Goal: Task Accomplishment & Management: Manage account settings

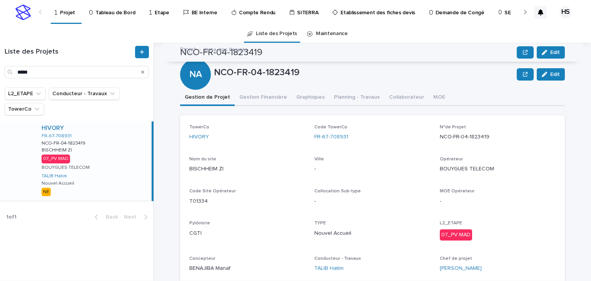
scroll to position [62, 0]
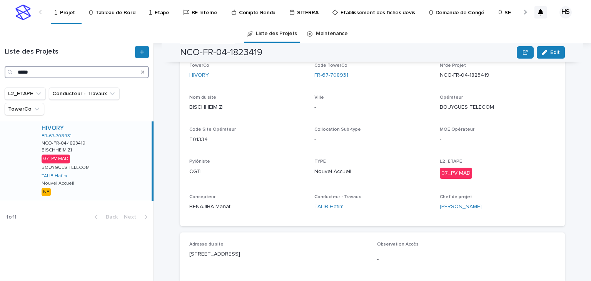
drag, startPoint x: 43, startPoint y: 74, endPoint x: -3, endPoint y: 73, distance: 45.8
click at [0, 73] on html "Projet Tableau de Bord Etape BE Interne Compte Rendu SITERRA Etablissement des …" at bounding box center [295, 140] width 591 height 281
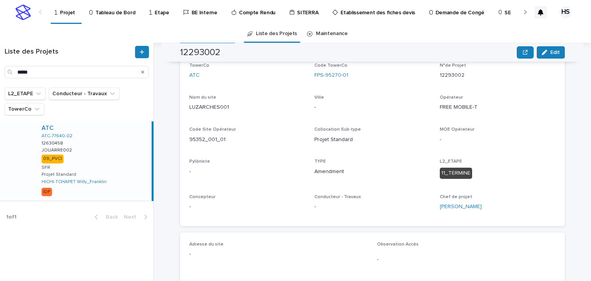
click at [93, 148] on div "ATC ATC-77640-02 12630458 12630458 JOUARRE002 JOUARRE002 09_PVCI SFR Projet Sta…" at bounding box center [93, 160] width 116 height 79
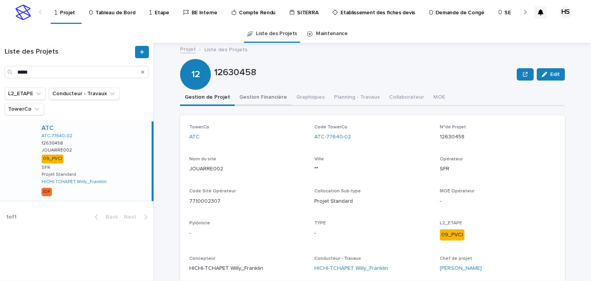
click at [260, 98] on button "Gestion Financière" at bounding box center [263, 98] width 57 height 16
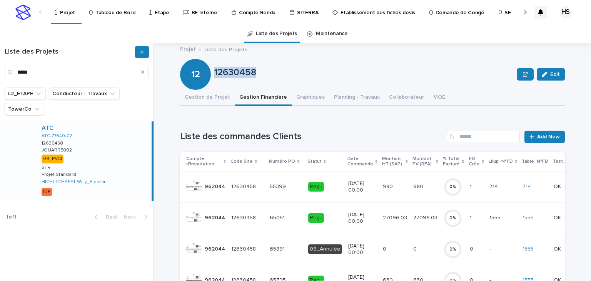
drag, startPoint x: 255, startPoint y: 77, endPoint x: 213, endPoint y: 77, distance: 42.7
click at [214, 77] on p "12630458" at bounding box center [364, 72] width 300 height 11
copy p "12630458"
click at [214, 98] on button "Gestion de Projet" at bounding box center [207, 98] width 55 height 16
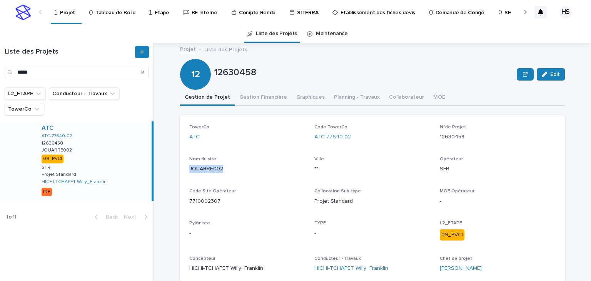
drag, startPoint x: 224, startPoint y: 172, endPoint x: 186, endPoint y: 173, distance: 37.8
click at [186, 173] on div "TowerCo ATC Code TowerCo ATC-77640-02 N°de Projet 12630458 Nom du site JOUARRE0…" at bounding box center [372, 201] width 385 height 172
click at [208, 172] on p "JOUARRE002" at bounding box center [247, 169] width 116 height 8
drag, startPoint x: 223, startPoint y: 168, endPoint x: 185, endPoint y: 169, distance: 38.5
click at [185, 169] on div "TowerCo ATC Code TowerCo ATC-77640-02 N°de Projet 12630458 Nom du site JOUARRE0…" at bounding box center [372, 201] width 385 height 172
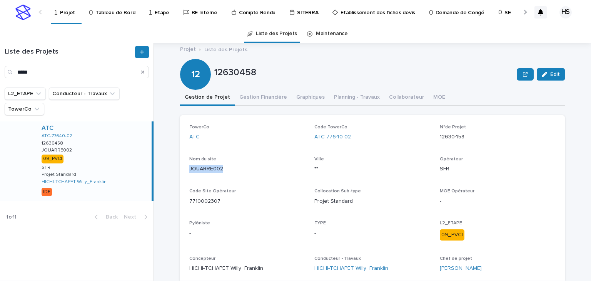
copy p "JOUARRE002"
drag, startPoint x: 55, startPoint y: 72, endPoint x: -18, endPoint y: 63, distance: 74.1
click at [0, 63] on html "Projet Tableau de Bord Etape BE Interne Compte Rendu SITERRA Etablissement des …" at bounding box center [295, 140] width 591 height 281
paste input "*****"
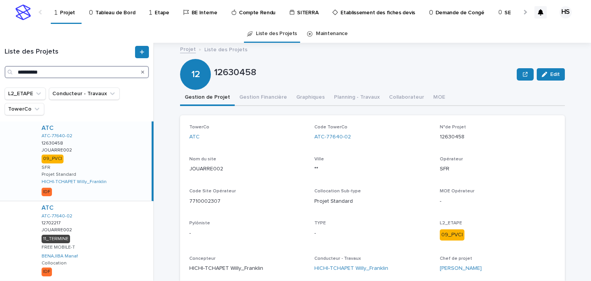
type input "**********"
click at [99, 154] on div "ATC ATC-77640-02 12630458 12630458 JOUARRE002 JOUARRE002 09_PVCI SFR Projet Sta…" at bounding box center [93, 160] width 116 height 79
click at [250, 101] on button "Gestion Financière" at bounding box center [263, 98] width 57 height 16
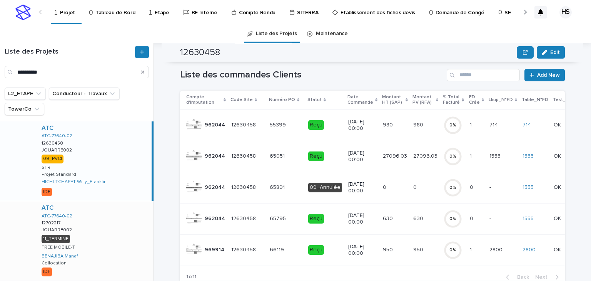
scroll to position [25, 0]
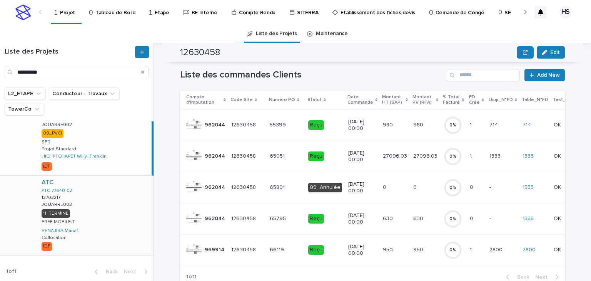
click at [115, 209] on div "ATC ATC-77640-02 12702217 12702217 JOUARRE002 JOUARRE002 11_TERMINE FREE MOBILE…" at bounding box center [94, 215] width 118 height 79
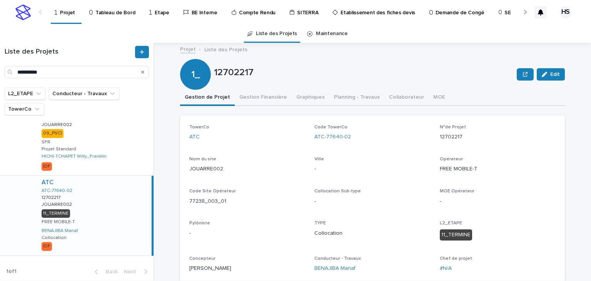
click at [262, 101] on button "Gestion Financière" at bounding box center [263, 98] width 57 height 16
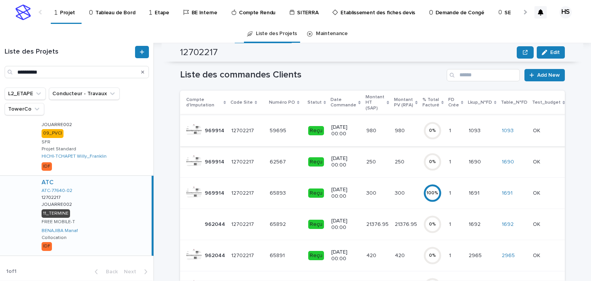
scroll to position [92, 0]
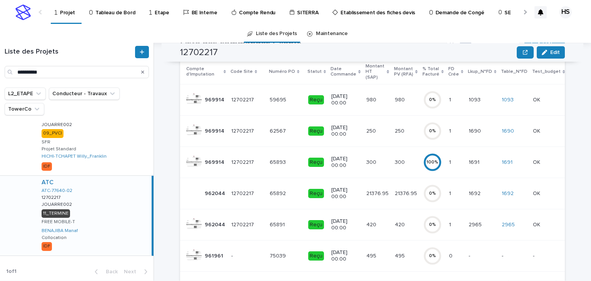
click at [100, 217] on div "ATC ATC-77640-02 12702217 12702217 JOUARRE002 JOUARRE002 11_TERMINE FREE MOBILE…" at bounding box center [93, 215] width 116 height 79
click at [92, 134] on div "ATC ATC-77640-02 12630458 12630458 JOUARRE002 JOUARRE002 09_PVCI SFR Projet Sta…" at bounding box center [94, 135] width 118 height 79
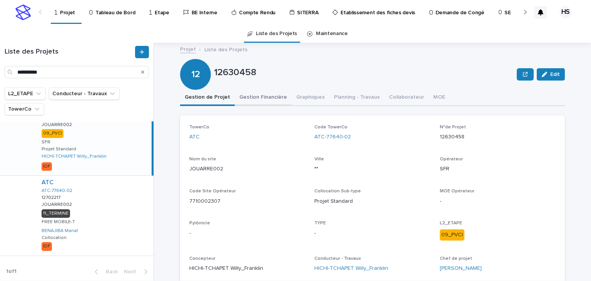
click at [244, 100] on button "Gestion Financière" at bounding box center [263, 98] width 57 height 16
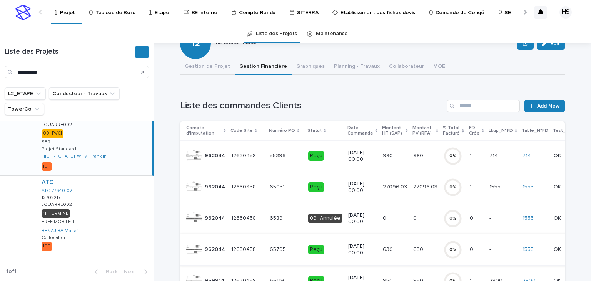
scroll to position [62, 0]
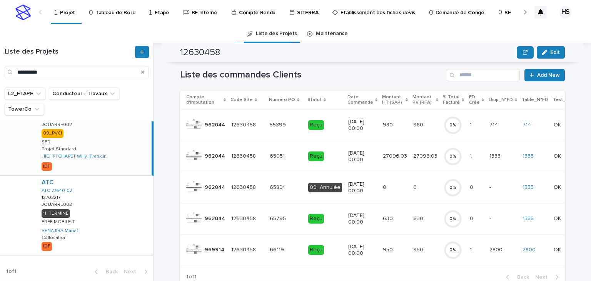
click at [99, 134] on div "ATC ATC-77640-02 12630458 12630458 JOUARRE002 JOUARRE002 09_PVCI SFR Projet Sta…" at bounding box center [93, 135] width 116 height 79
click at [102, 191] on div "ATC ATC-77640-02 12702217 12702217 JOUARRE002 JOUARRE002 11_TERMINE FREE MOBILE…" at bounding box center [94, 215] width 118 height 79
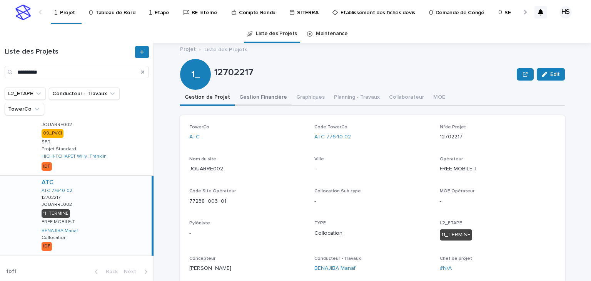
click at [257, 95] on button "Gestion Financière" at bounding box center [263, 98] width 57 height 16
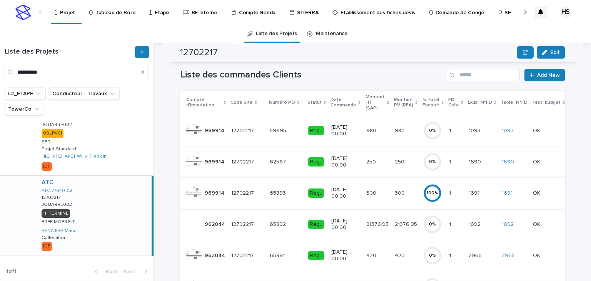
scroll to position [92, 0]
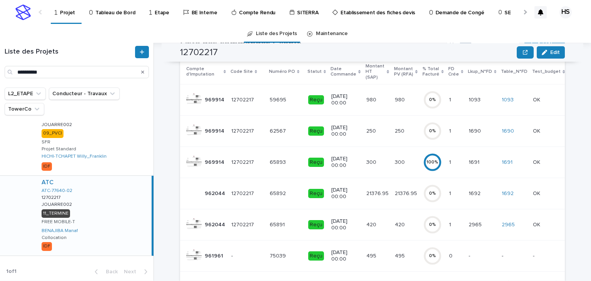
click at [277, 220] on p "65891" at bounding box center [278, 224] width 17 height 8
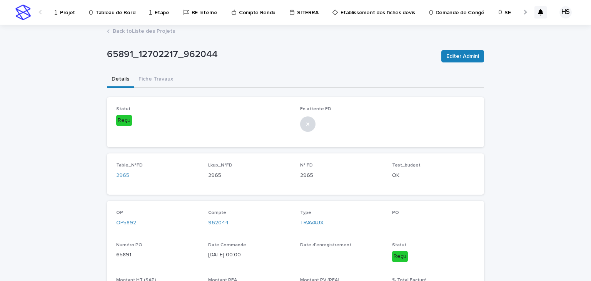
click at [146, 32] on link "Back to Liste des Projets" at bounding box center [144, 30] width 62 height 9
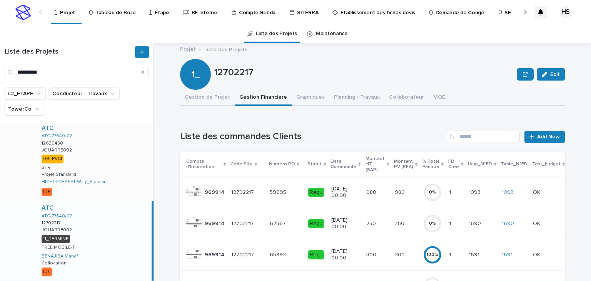
click at [119, 142] on div "ATC ATC-77640-02 12630458 12630458 JOUARRE002 JOUARRE002 09_PVCI SFR Projet Sta…" at bounding box center [94, 160] width 118 height 79
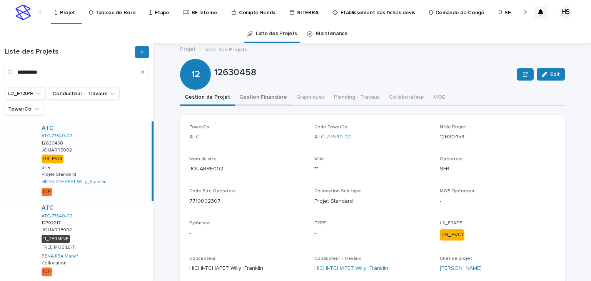
click at [255, 99] on button "Gestion Financière" at bounding box center [263, 98] width 57 height 16
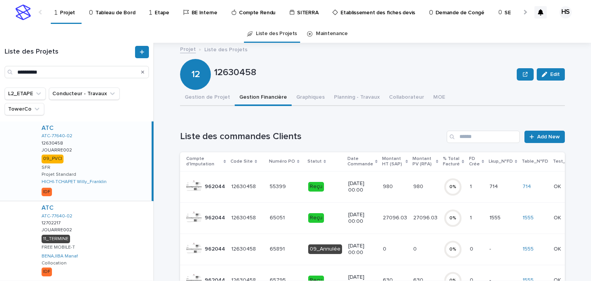
scroll to position [62, 0]
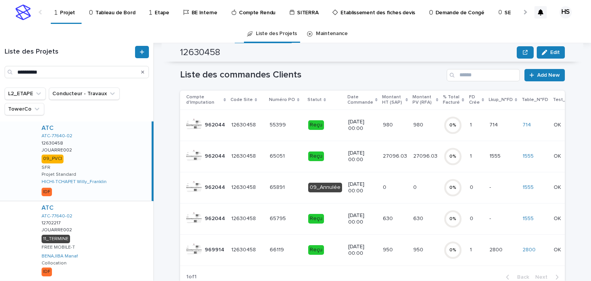
click at [368, 188] on p "4/10/2024 00:00" at bounding box center [362, 187] width 28 height 13
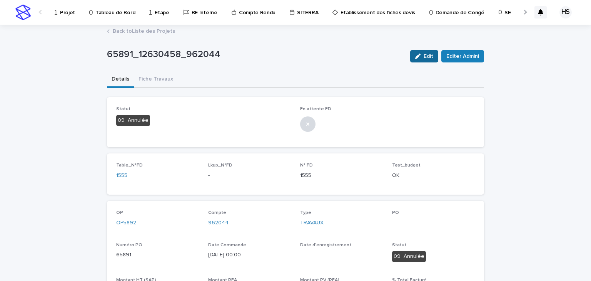
click at [420, 57] on div "button" at bounding box center [419, 56] width 8 height 5
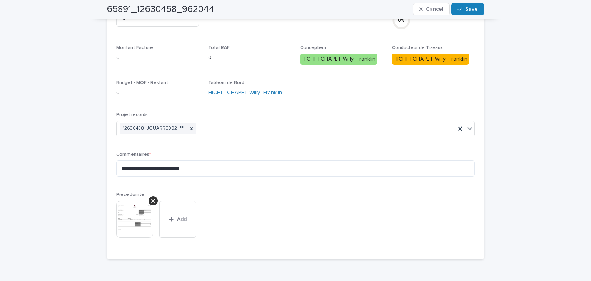
scroll to position [184, 0]
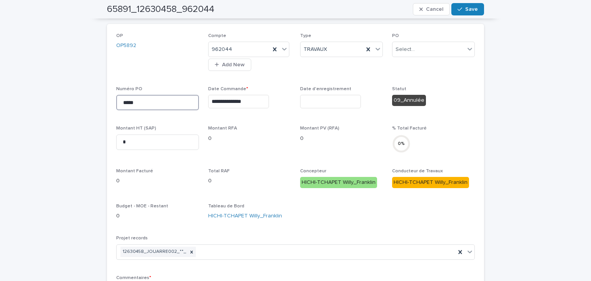
drag, startPoint x: 131, startPoint y: 99, endPoint x: 82, endPoint y: 95, distance: 49.0
click at [82, 95] on div "**********" at bounding box center [295, 200] width 591 height 718
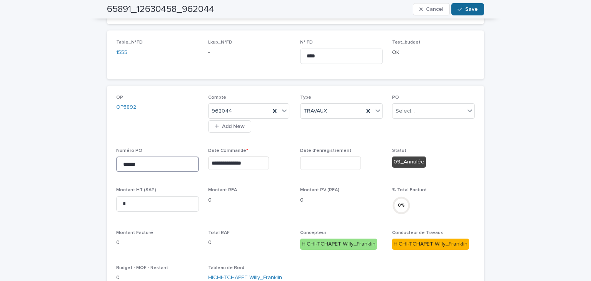
type input "******"
click at [476, 3] on button "Save" at bounding box center [468, 9] width 33 height 12
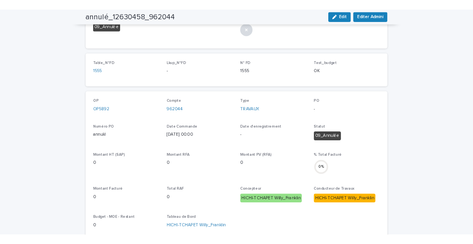
scroll to position [0, 0]
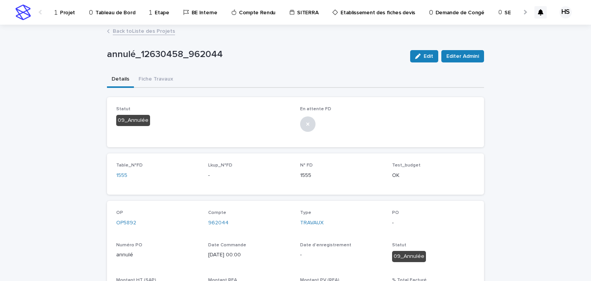
click at [67, 12] on p "Projet" at bounding box center [67, 8] width 15 height 16
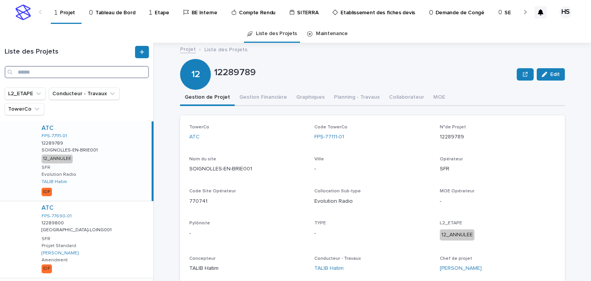
click at [45, 68] on input "Search" at bounding box center [77, 72] width 144 height 12
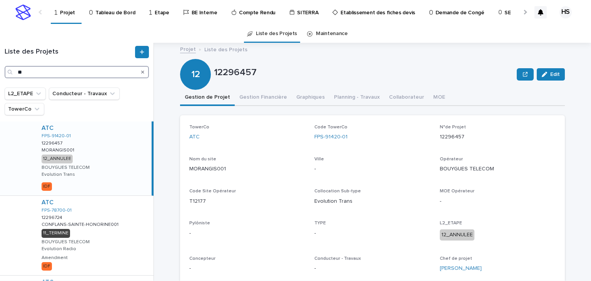
drag, startPoint x: 32, startPoint y: 69, endPoint x: -6, endPoint y: 71, distance: 38.1
click at [0, 71] on html "Projet Tableau de Bord Etape BE Interne Compte Rendu SITERRA Etablissement des …" at bounding box center [295, 140] width 591 height 281
paste input "***"
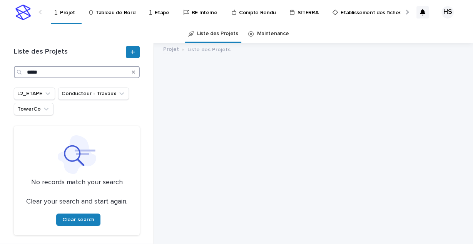
drag, startPoint x: 56, startPoint y: 75, endPoint x: -28, endPoint y: 77, distance: 83.6
click at [0, 77] on html "Projet Tableau de Bord Etape BE Interne Compte Rendu SITERRA Etablissement des …" at bounding box center [236, 122] width 473 height 244
paste input "***"
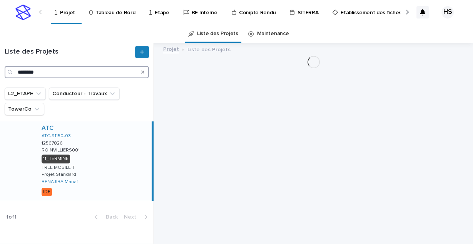
type input "********"
click at [111, 156] on div "ATC ATC-91150-03 12567826 12567826 ROINVILLIERS001 ROINVILLIERS001 11_TERMINE F…" at bounding box center [93, 160] width 116 height 79
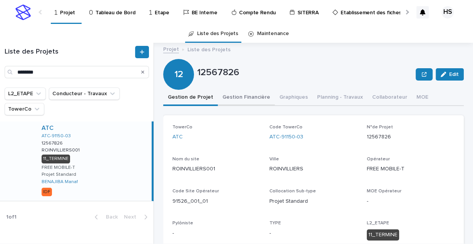
click at [236, 94] on button "Gestion Financière" at bounding box center [246, 98] width 57 height 16
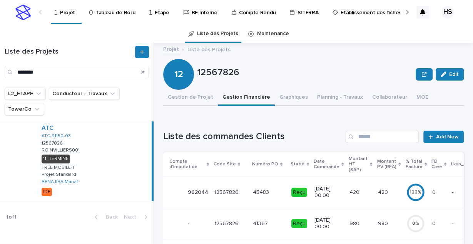
scroll to position [62, 0]
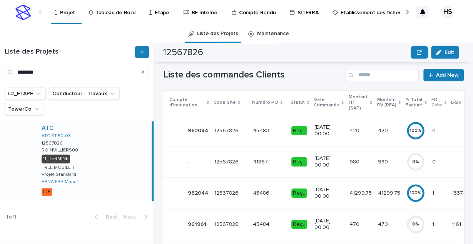
click at [355, 192] on p "41299.75" at bounding box center [362, 192] width 24 height 8
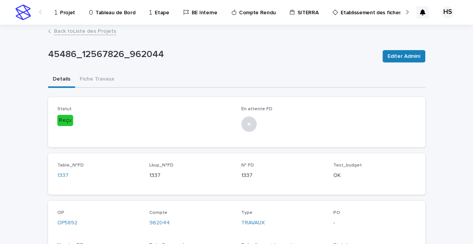
click at [59, 14] on div "Projet" at bounding box center [66, 8] width 25 height 16
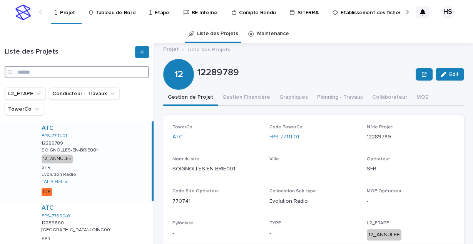
click at [33, 68] on input "Search" at bounding box center [77, 72] width 144 height 12
paste input "********"
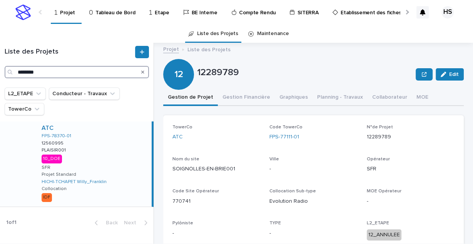
type input "********"
click at [99, 143] on div "ATC FPS-78370-01 12560995 12560995 PLAISIR001 PLAISIR001 10_DOE SFR Projet Stan…" at bounding box center [93, 163] width 116 height 85
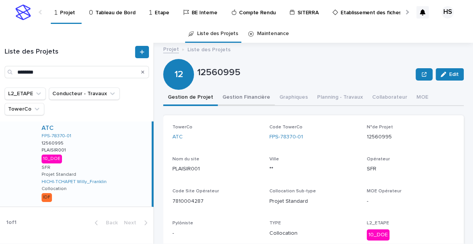
click at [243, 95] on button "Gestion Financière" at bounding box center [246, 98] width 57 height 16
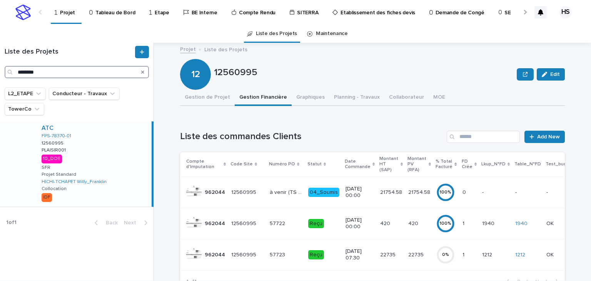
click at [0, 73] on html "Projet Tableau de Bord Etape BE Interne Compte Rendu SITERRA Etablissement des …" at bounding box center [295, 140] width 591 height 281
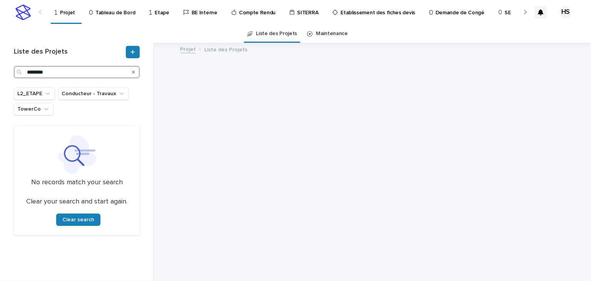
drag, startPoint x: 40, startPoint y: 71, endPoint x: 66, endPoint y: 73, distance: 26.3
click at [66, 73] on input "********" at bounding box center [77, 72] width 126 height 12
drag, startPoint x: 71, startPoint y: 72, endPoint x: -39, endPoint y: 74, distance: 109.7
click at [0, 74] on html "Projet Tableau de Bord Etape BE Interne Compte Rendu SITERRA Etablissement des …" at bounding box center [295, 140] width 591 height 281
click at [65, 75] on input "********" at bounding box center [77, 72] width 126 height 12
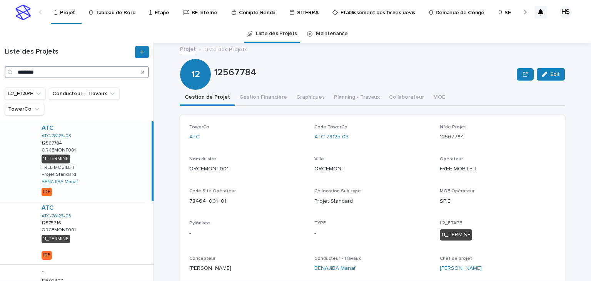
type input "********"
click at [105, 149] on div "ATC ATC-78125-03 12567784 12567784 ORCEMONT001 ORCEMONT001 11_TERMINE FREE MOBI…" at bounding box center [93, 160] width 116 height 79
click at [244, 100] on button "Gestion Financière" at bounding box center [263, 98] width 57 height 16
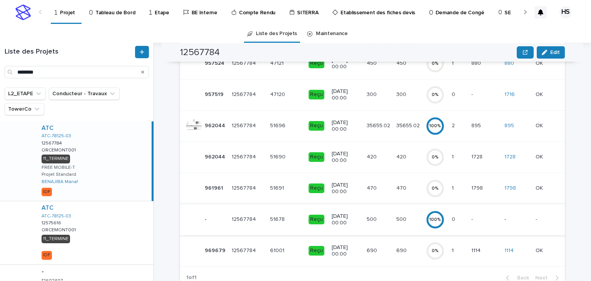
scroll to position [154, 0]
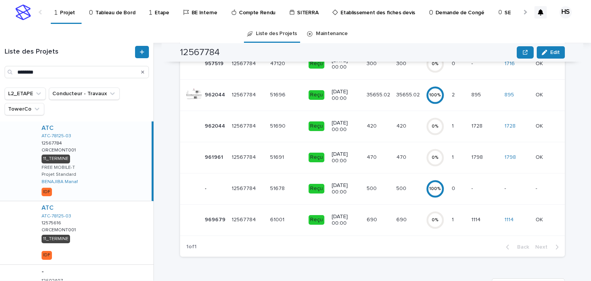
click at [455, 188] on td "0 0" at bounding box center [459, 188] width 20 height 31
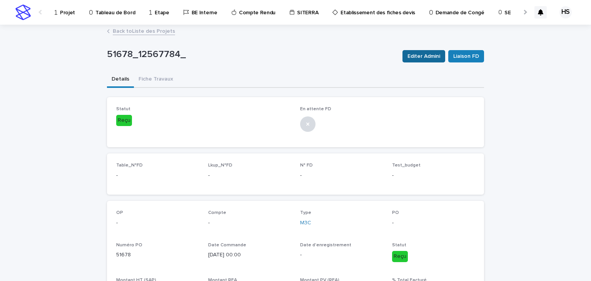
click at [430, 58] on span "Editer Admini" at bounding box center [424, 56] width 33 height 8
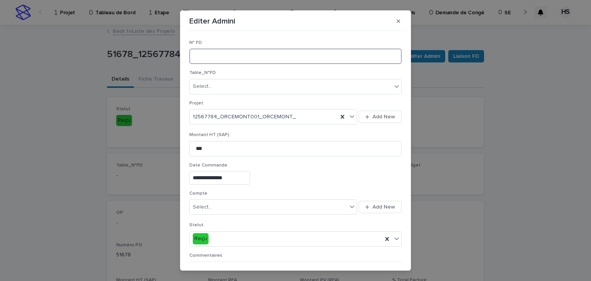
click at [205, 54] on input at bounding box center [295, 56] width 213 height 15
type input "******"
drag, startPoint x: 229, startPoint y: 55, endPoint x: 113, endPoint y: 52, distance: 115.9
click at [113, 52] on div "**********" at bounding box center [295, 140] width 591 height 281
click at [222, 203] on div "Select..." at bounding box center [268, 207] width 157 height 13
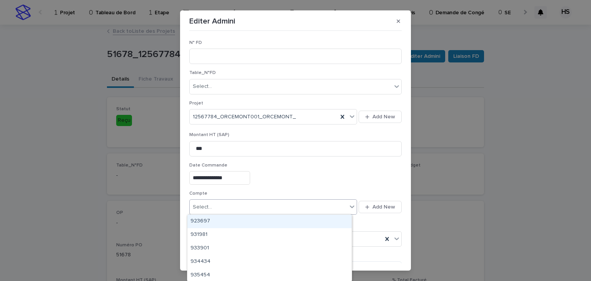
paste input "******"
type input "******"
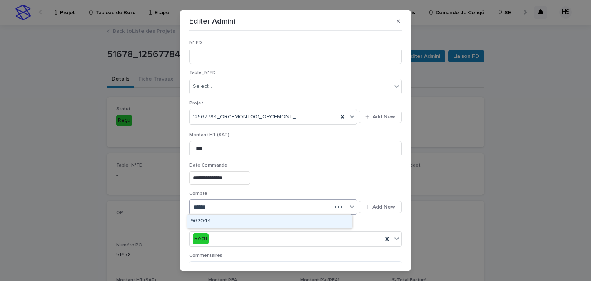
click at [218, 220] on div "962044" at bounding box center [269, 220] width 164 height 13
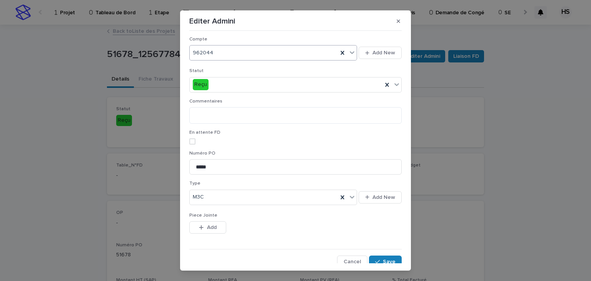
scroll to position [157, 0]
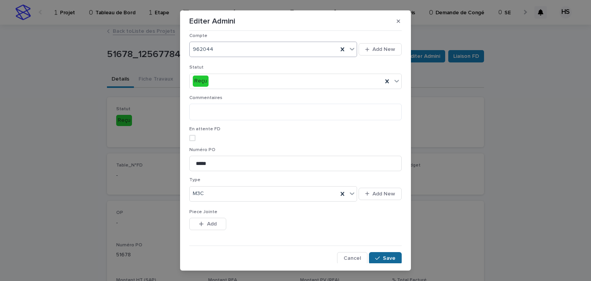
click at [383, 259] on span "Save" at bounding box center [389, 257] width 13 height 5
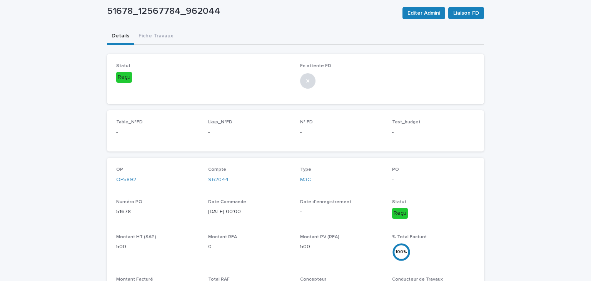
scroll to position [0, 0]
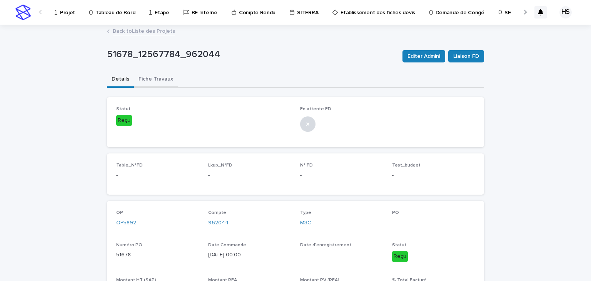
click at [156, 79] on button "Fiche Travaux" at bounding box center [156, 80] width 44 height 16
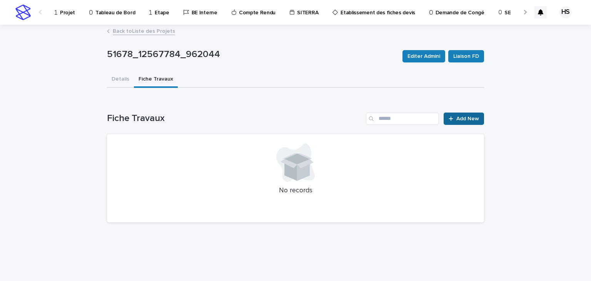
click at [469, 121] on link "Add New" at bounding box center [464, 118] width 40 height 12
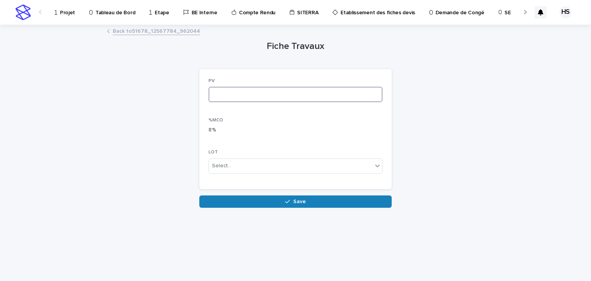
click at [258, 98] on input at bounding box center [296, 94] width 174 height 15
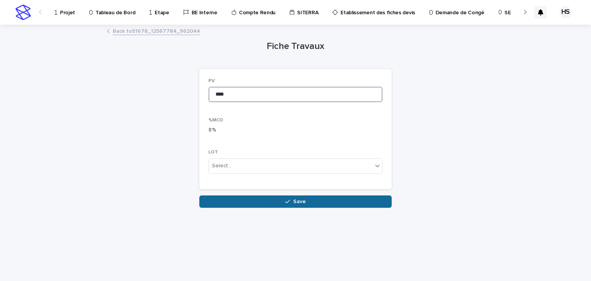
type input "****"
click at [272, 199] on button "Save" at bounding box center [295, 201] width 192 height 12
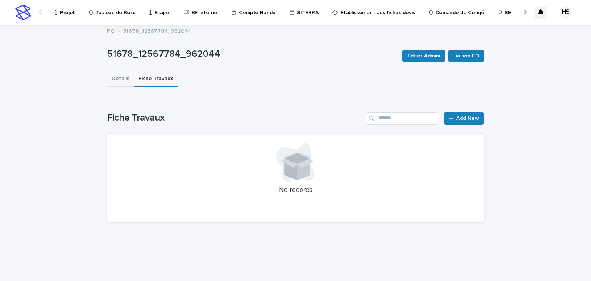
click at [122, 79] on button "Details" at bounding box center [120, 79] width 27 height 16
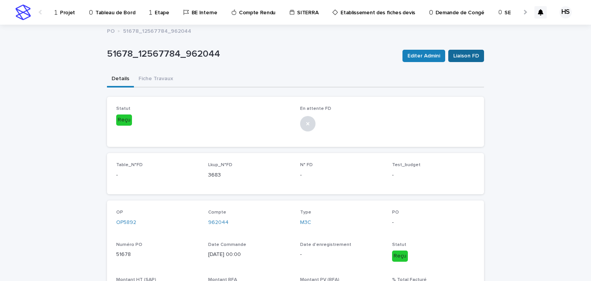
click at [472, 54] on span "Liaison FD" at bounding box center [467, 56] width 26 height 8
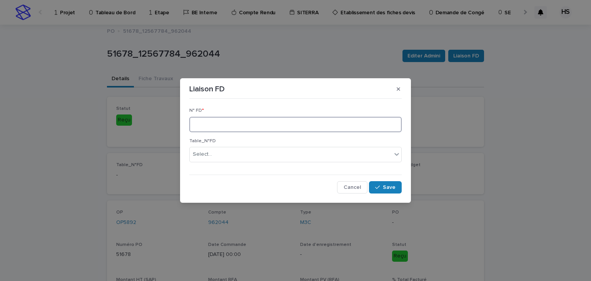
click at [225, 127] on input at bounding box center [295, 124] width 213 height 15
type input "****"
click at [395, 188] on span "Save" at bounding box center [389, 186] width 13 height 5
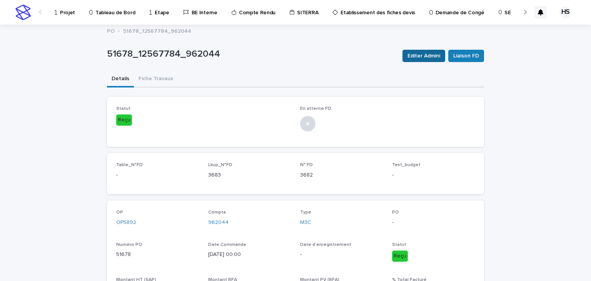
click at [432, 58] on span "Editer Admini" at bounding box center [424, 56] width 33 height 8
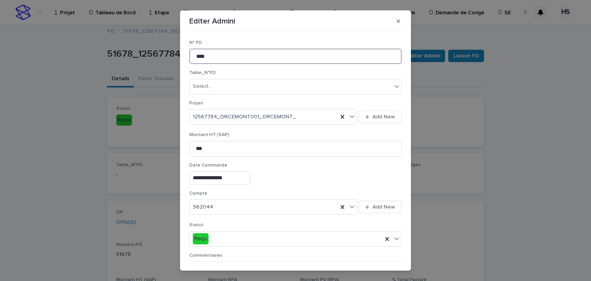
click at [216, 57] on input "****" at bounding box center [295, 56] width 213 height 15
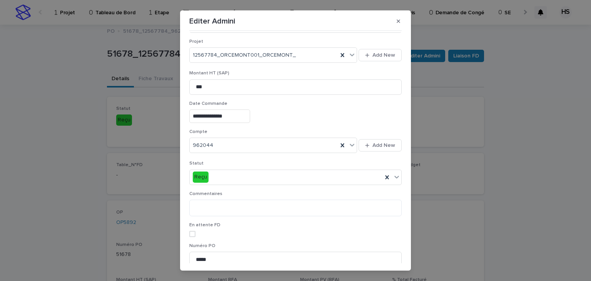
scroll to position [157, 0]
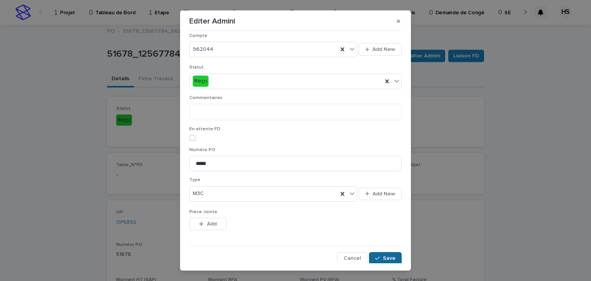
type input "****"
click at [380, 253] on button "Save" at bounding box center [385, 258] width 33 height 12
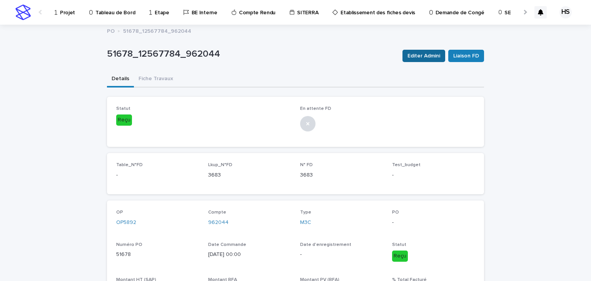
click at [431, 56] on span "Editer Admini" at bounding box center [424, 56] width 33 height 8
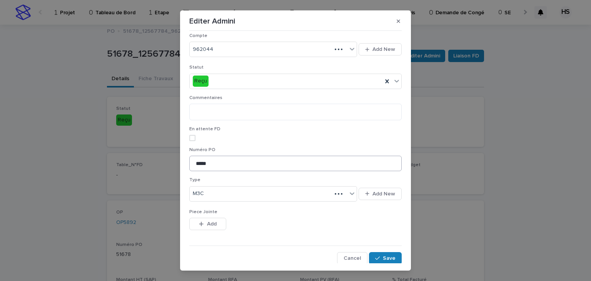
scroll to position [12, 0]
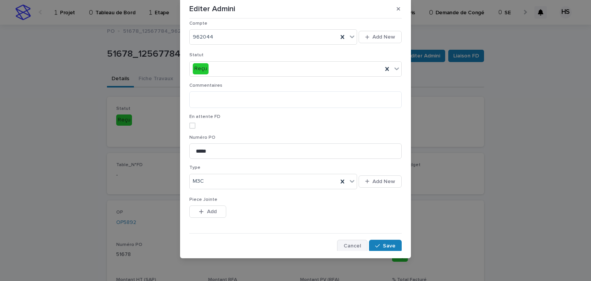
click at [353, 246] on span "Cancel" at bounding box center [352, 245] width 17 height 5
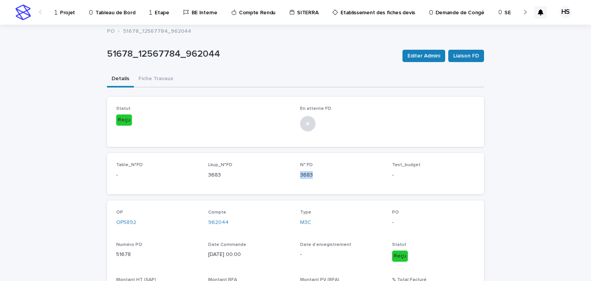
drag, startPoint x: 305, startPoint y: 178, endPoint x: 298, endPoint y: 178, distance: 7.7
click at [300, 178] on p "3683" at bounding box center [341, 175] width 83 height 8
copy p "3683"
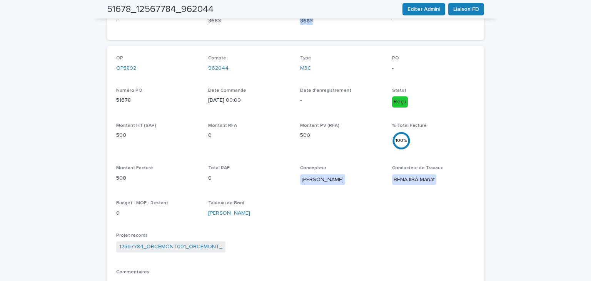
scroll to position [0, 0]
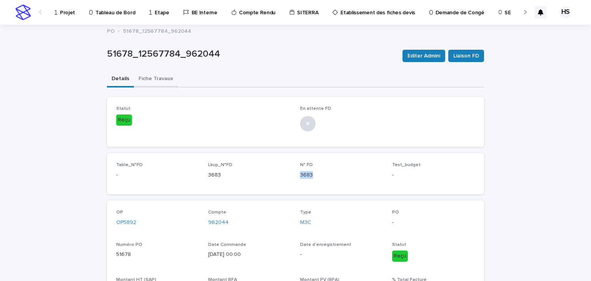
click at [154, 80] on button "Fiche Travaux" at bounding box center [156, 79] width 44 height 16
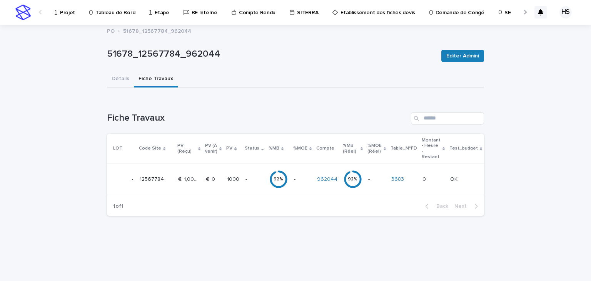
click at [296, 180] on p at bounding box center [302, 179] width 17 height 7
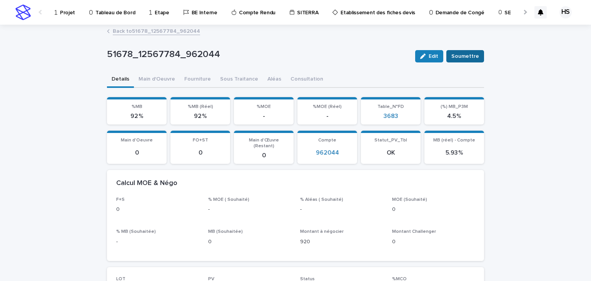
click at [460, 57] on span "Soumettre" at bounding box center [466, 56] width 28 height 8
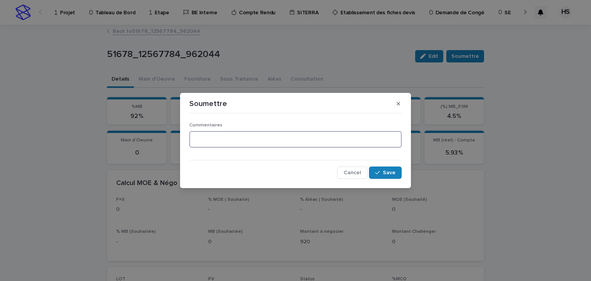
click at [276, 147] on textarea at bounding box center [295, 139] width 213 height 17
type textarea "**********"
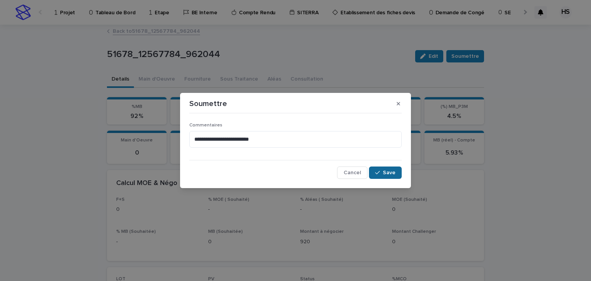
click at [390, 171] on span "Save" at bounding box center [389, 172] width 13 height 5
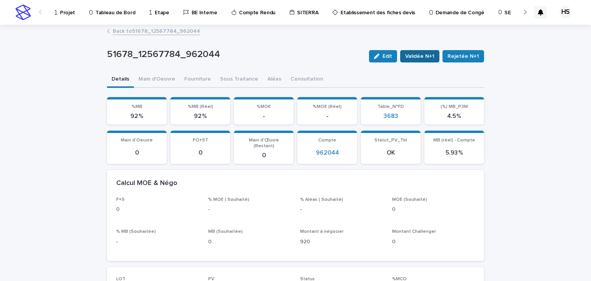
click at [427, 55] on span "Validée N+1" at bounding box center [419, 56] width 29 height 8
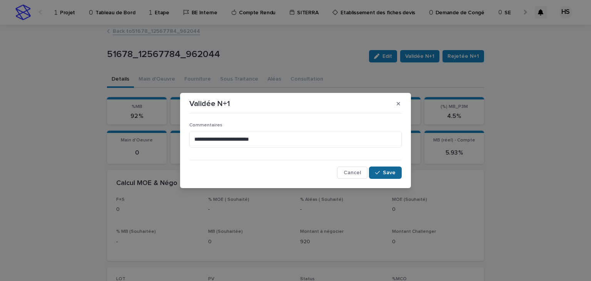
click at [379, 173] on icon "button" at bounding box center [377, 172] width 5 height 5
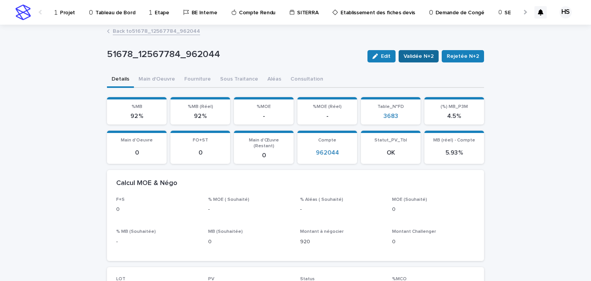
click at [425, 59] on span "Validée N+2" at bounding box center [419, 56] width 30 height 8
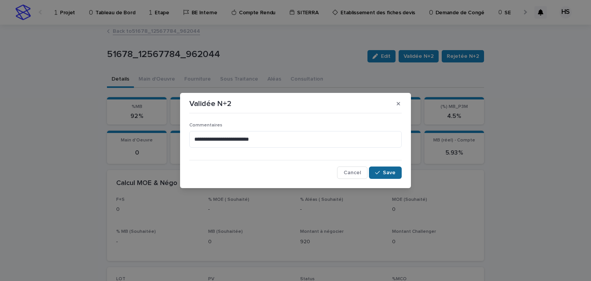
click at [393, 177] on button "Save" at bounding box center [385, 172] width 33 height 12
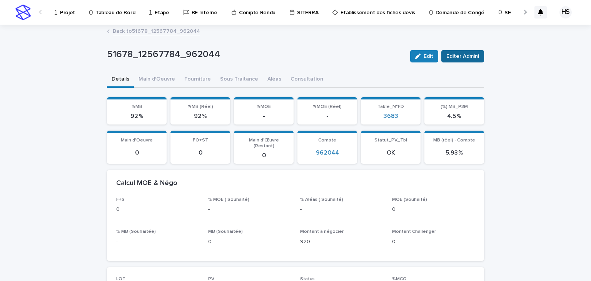
click at [456, 55] on span "Editer Admini" at bounding box center [463, 56] width 33 height 8
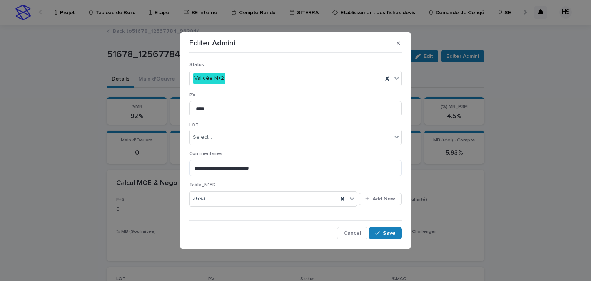
click at [263, 65] on p "Status" at bounding box center [295, 64] width 213 height 5
click at [255, 75] on div "Validée N+2" at bounding box center [286, 78] width 193 height 13
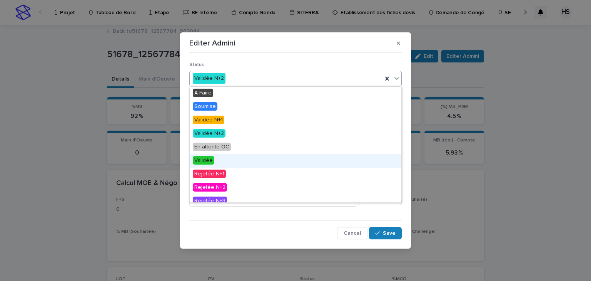
click at [209, 164] on span "Validée" at bounding box center [204, 160] width 22 height 8
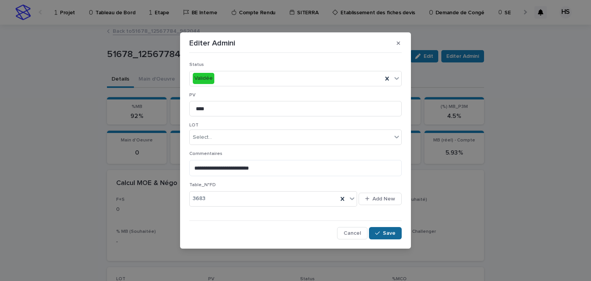
click at [380, 233] on icon "button" at bounding box center [377, 232] width 5 height 5
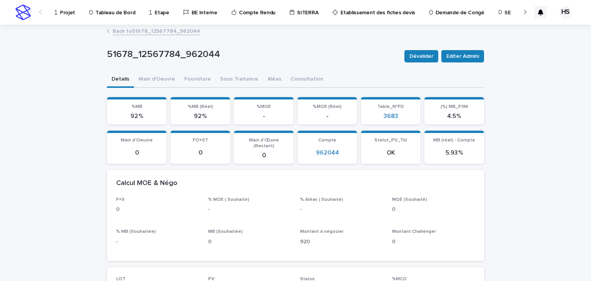
click at [161, 31] on link "Back to 51678_12567784_962044" at bounding box center [156, 30] width 87 height 9
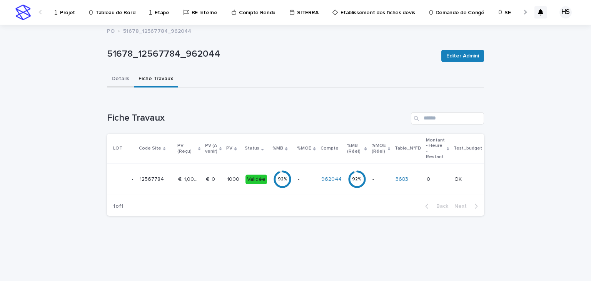
click at [115, 75] on button "Details" at bounding box center [120, 79] width 27 height 16
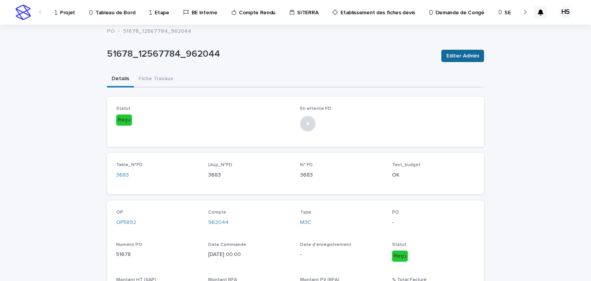
click at [472, 60] on button "Editer Admini" at bounding box center [463, 56] width 43 height 12
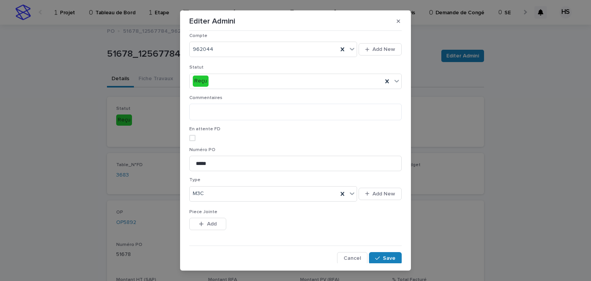
scroll to position [12, 0]
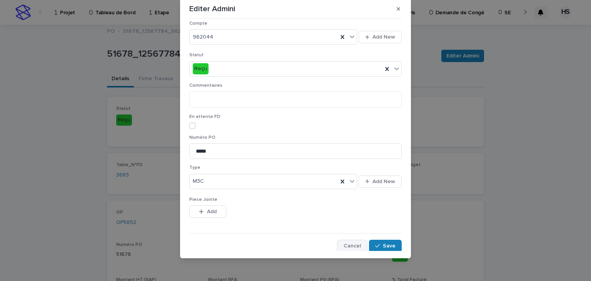
click at [346, 241] on button "Cancel" at bounding box center [352, 245] width 30 height 12
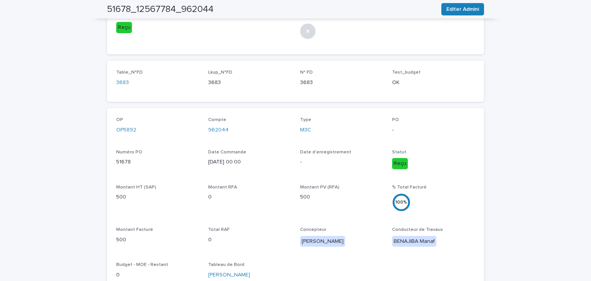
scroll to position [185, 0]
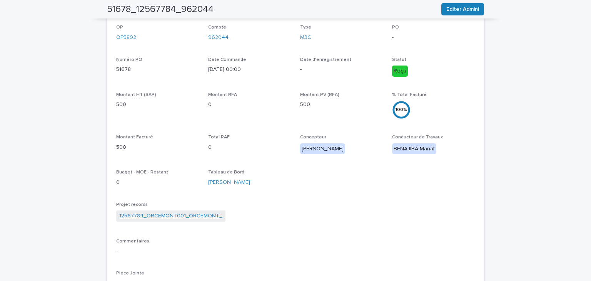
click at [158, 216] on link "12567784_ORCEMONT001_ORCEMONT_" at bounding box center [170, 216] width 103 height 8
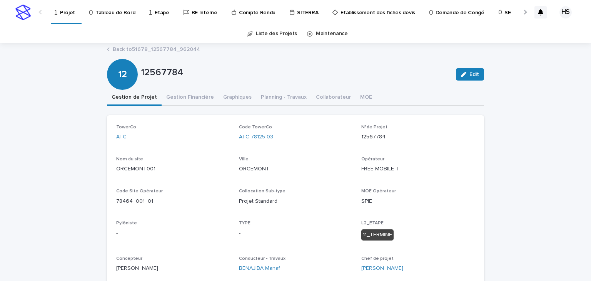
scroll to position [31, 0]
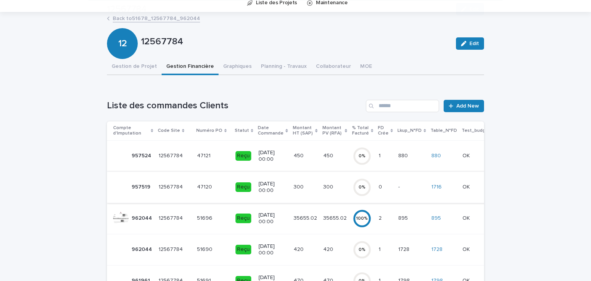
scroll to position [92, 0]
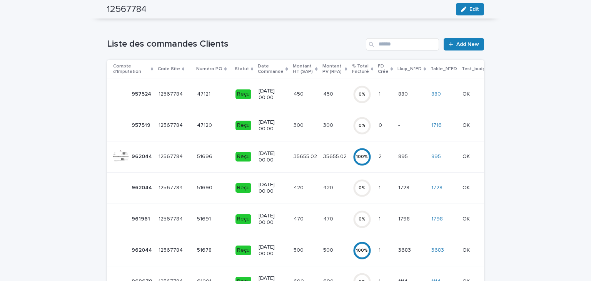
click at [306, 251] on p at bounding box center [305, 250] width 23 height 7
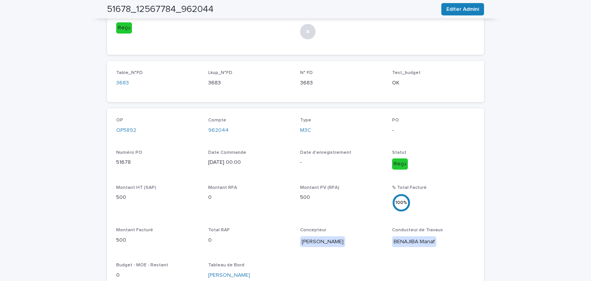
scroll to position [93, 0]
click at [219, 128] on link "962044" at bounding box center [218, 130] width 20 height 8
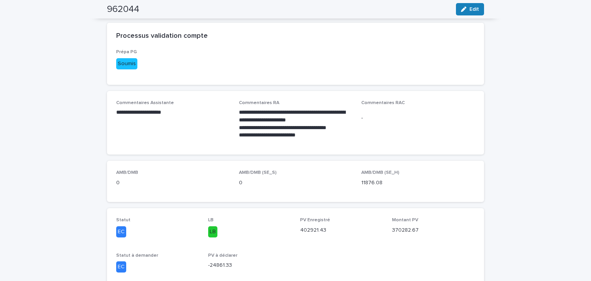
scroll to position [123, 0]
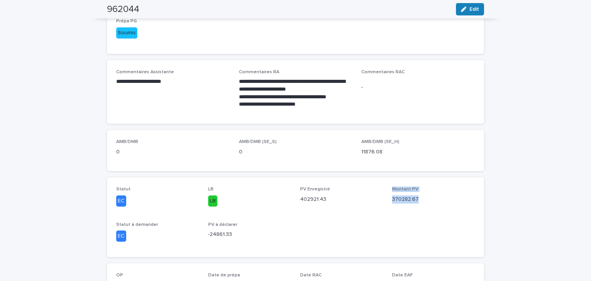
drag, startPoint x: 418, startPoint y: 201, endPoint x: 387, endPoint y: 189, distance: 33.8
click at [387, 189] on div "Statut EC LB LB PV Enregistré 402921.43 Montant PV 370282.67 Statut à demander …" at bounding box center [295, 216] width 359 height 61
click at [376, 211] on span "PV Enregistré 402921.43" at bounding box center [341, 199] width 83 height 26
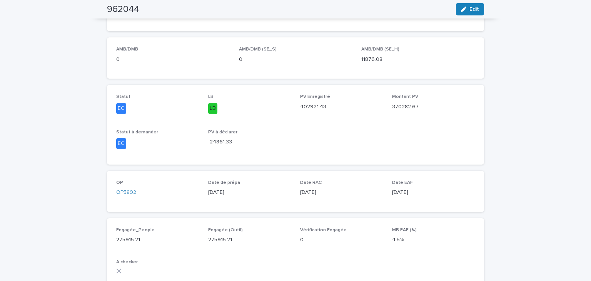
scroll to position [62, 0]
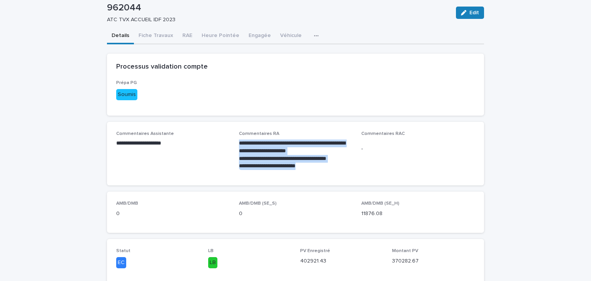
drag, startPoint x: 233, startPoint y: 143, endPoint x: 322, endPoint y: 166, distance: 91.9
click at [322, 166] on div "**********" at bounding box center [295, 153] width 359 height 45
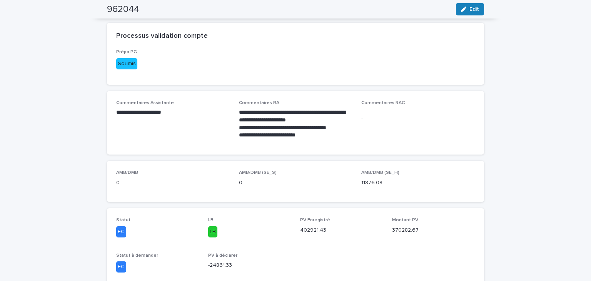
click at [315, 231] on p "402921.43" at bounding box center [341, 230] width 83 height 8
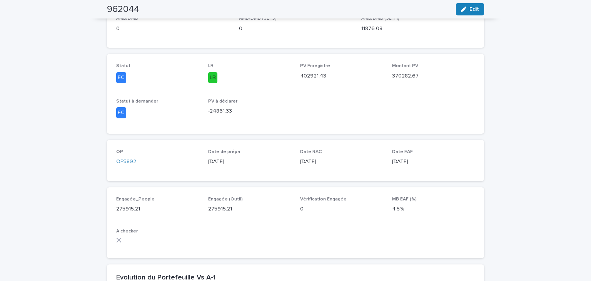
scroll to position [339, 0]
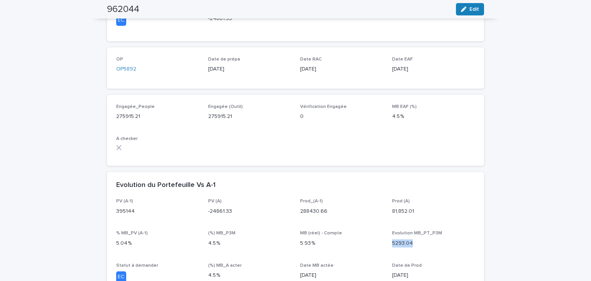
drag, startPoint x: 412, startPoint y: 246, endPoint x: 388, endPoint y: 243, distance: 24.4
click at [388, 243] on div "PV (A-1) 395144 PV (A) -24861.33 Prod_(A-1) 288430.66 Prod (A) 81,852.01 % MB_P…" at bounding box center [295, 259] width 359 height 122
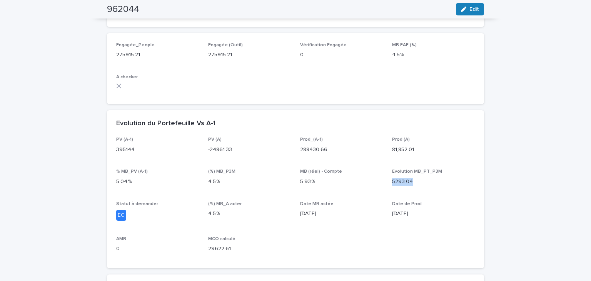
click at [406, 185] on div "Evolution MB_PT_P3M 5293.04" at bounding box center [433, 180] width 83 height 23
click at [417, 182] on p "5293.04" at bounding box center [433, 181] width 83 height 8
drag, startPoint x: 413, startPoint y: 183, endPoint x: 383, endPoint y: 180, distance: 30.2
click at [383, 180] on div "PV (A-1) 395144 PV (A) -24861.33 Prod_(A-1) 288430.66 Prod (A) 81,852.01 % MB_P…" at bounding box center [295, 198] width 359 height 122
click at [424, 205] on p "Date de Prod" at bounding box center [433, 203] width 83 height 5
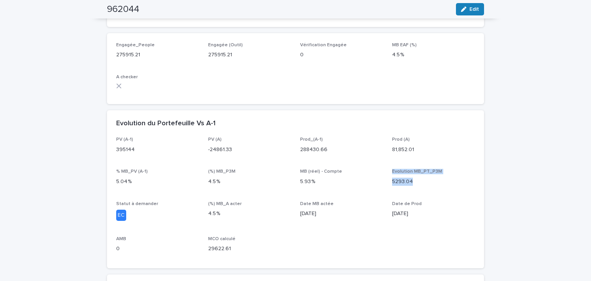
drag, startPoint x: 412, startPoint y: 184, endPoint x: 383, endPoint y: 180, distance: 29.5
click at [383, 180] on div "PV (A-1) 395144 PV (A) -24861.33 Prod_(A-1) 288430.66 Prod (A) 81,852.01 % MB_P…" at bounding box center [295, 198] width 359 height 122
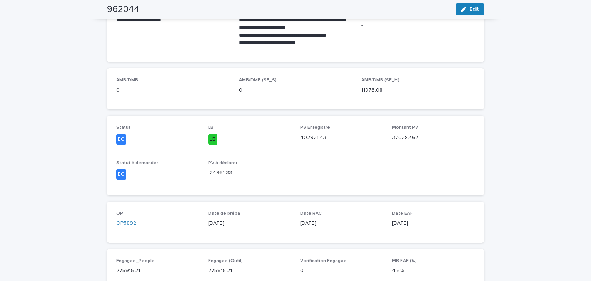
scroll to position [62, 0]
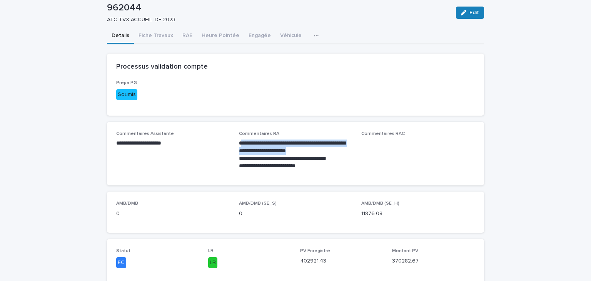
drag, startPoint x: 240, startPoint y: 143, endPoint x: 343, endPoint y: 147, distance: 103.6
click at [343, 147] on p "**********" at bounding box center [296, 146] width 114 height 15
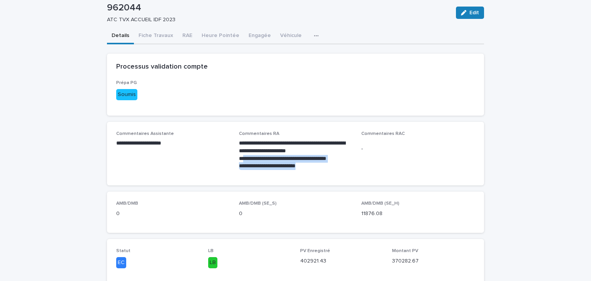
drag, startPoint x: 240, startPoint y: 161, endPoint x: 312, endPoint y: 166, distance: 72.2
click at [312, 166] on div "**********" at bounding box center [296, 154] width 114 height 30
click at [352, 163] on div "**********" at bounding box center [295, 153] width 359 height 45
drag, startPoint x: 307, startPoint y: 169, endPoint x: 236, endPoint y: 160, distance: 71.0
click at [239, 160] on div "**********" at bounding box center [296, 154] width 114 height 30
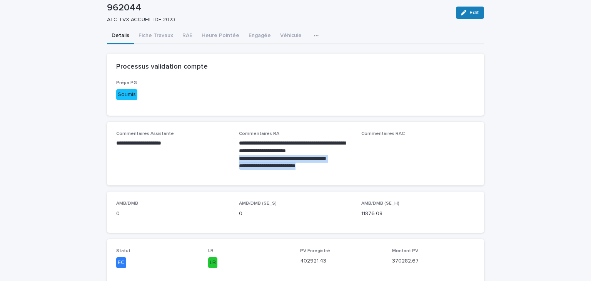
click at [310, 166] on p "**********" at bounding box center [296, 166] width 114 height 8
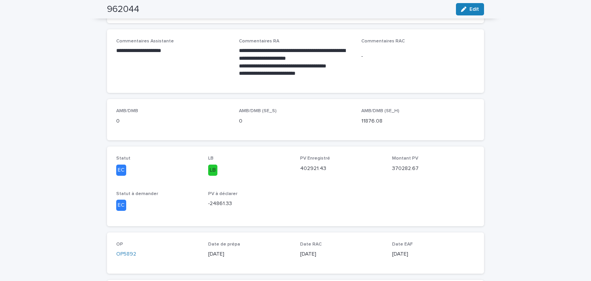
scroll to position [0, 0]
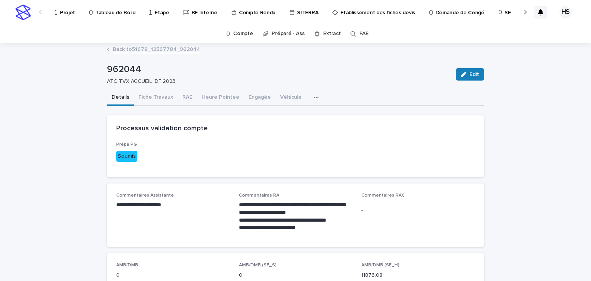
click at [242, 36] on link "Compte" at bounding box center [243, 34] width 20 height 18
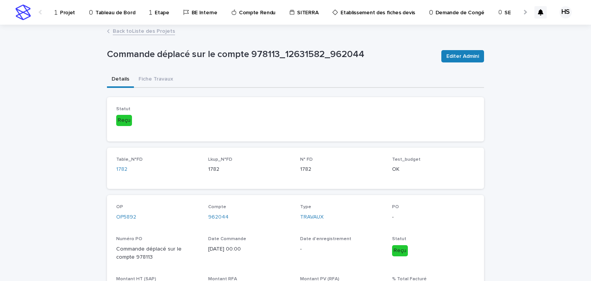
click at [60, 15] on p "Projet" at bounding box center [67, 8] width 15 height 16
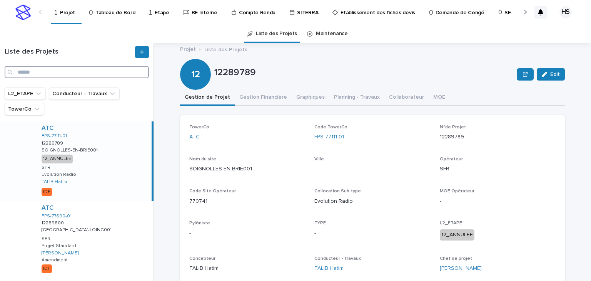
click at [79, 74] on input "Search" at bounding box center [77, 72] width 144 height 12
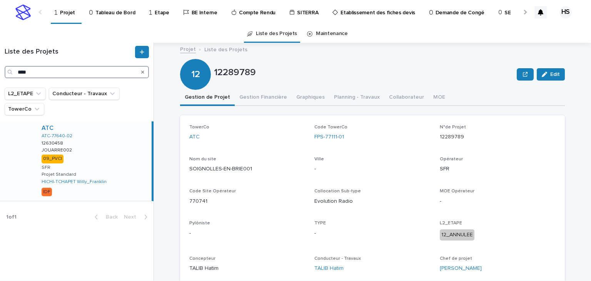
type input "****"
click at [93, 156] on div "ATC ATC-77640-02 12630458 12630458 JOUARRE002 JOUARRE002 09_PVCI SFR Projet Sta…" at bounding box center [93, 160] width 116 height 79
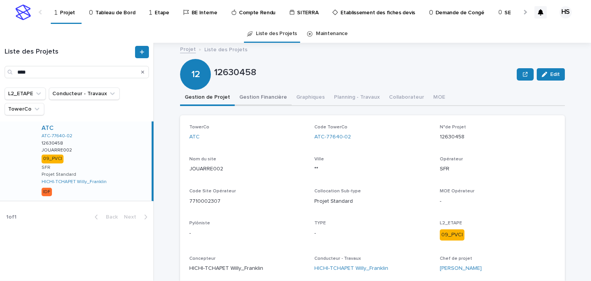
click at [261, 99] on button "Gestion Financière" at bounding box center [263, 98] width 57 height 16
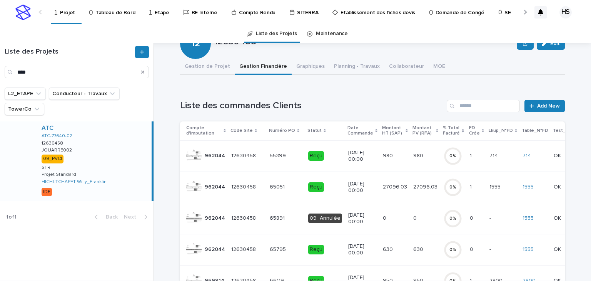
scroll to position [62, 0]
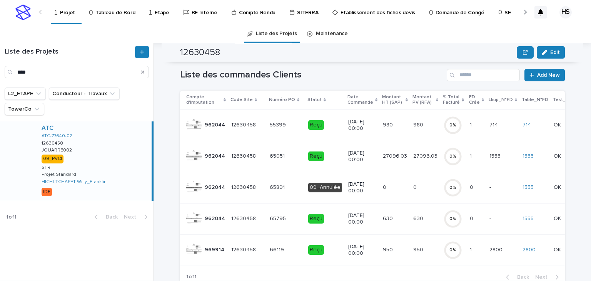
click at [391, 125] on p at bounding box center [395, 125] width 24 height 7
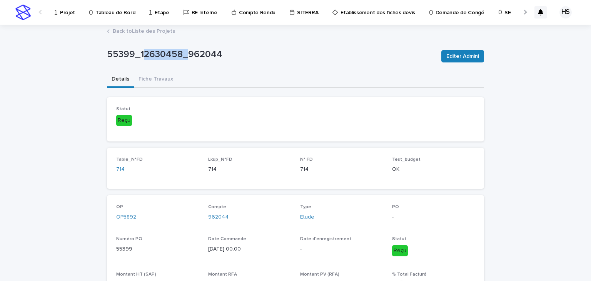
drag, startPoint x: 181, startPoint y: 55, endPoint x: 141, endPoint y: 58, distance: 39.7
click at [141, 58] on p "55399_12630458_962044" at bounding box center [271, 54] width 328 height 11
copy p "12630458"
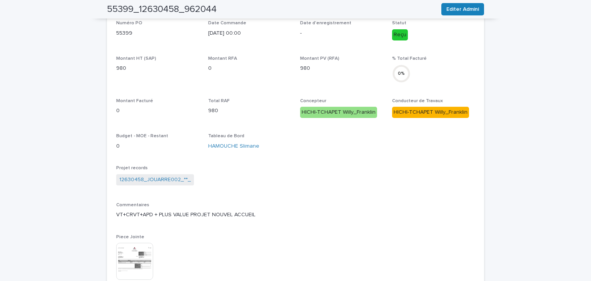
scroll to position [92, 0]
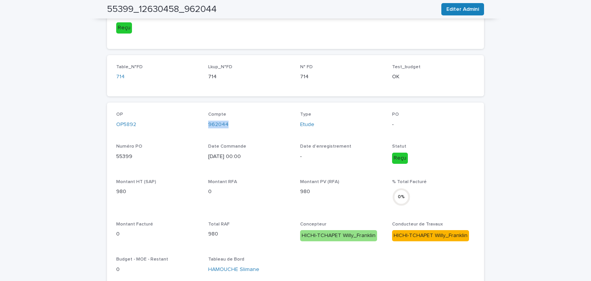
drag, startPoint x: 231, startPoint y: 125, endPoint x: 205, endPoint y: 126, distance: 26.2
click at [205, 126] on div "OP OP5892 Compte 962044 Type Etude PO - Numéro PO 55399 Date Commande 13/12/202…" at bounding box center [295, 261] width 359 height 299
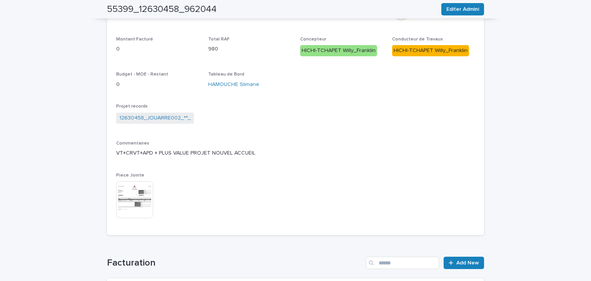
scroll to position [123, 0]
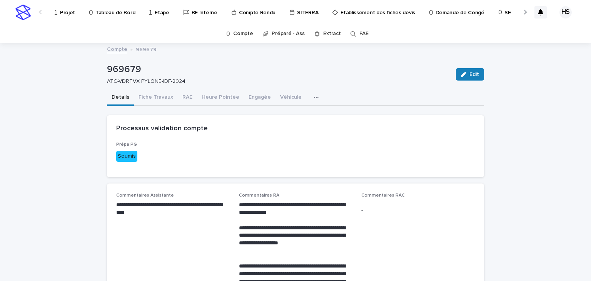
click at [64, 15] on p "Projet" at bounding box center [67, 8] width 15 height 16
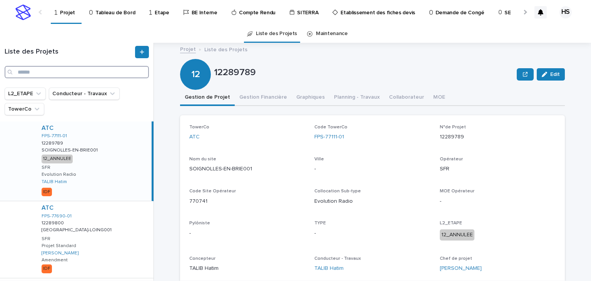
click at [63, 69] on input "Search" at bounding box center [77, 72] width 144 height 12
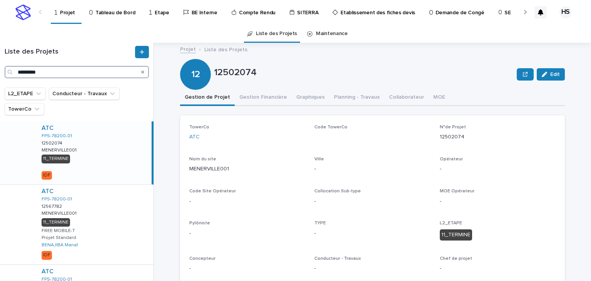
scroll to position [62, 0]
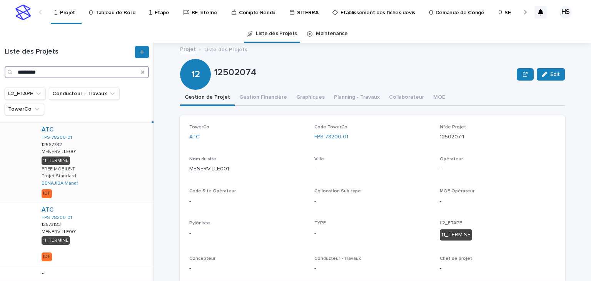
type input "*********"
click at [104, 168] on div "ATC FPS-78200-01 12567782 12567782 MENERVILLE001 MENERVILLE001 11_TERMINE FREE …" at bounding box center [94, 162] width 118 height 79
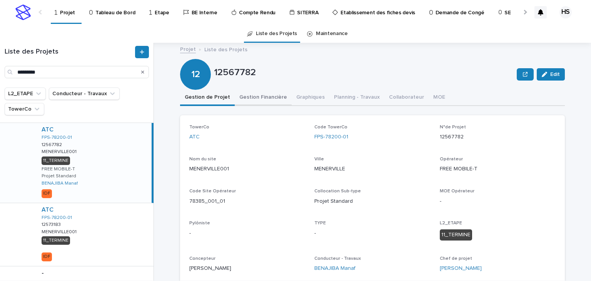
click at [254, 97] on button "Gestion Financière" at bounding box center [263, 98] width 57 height 16
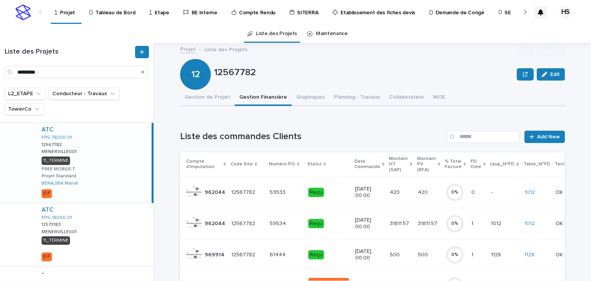
scroll to position [62, 0]
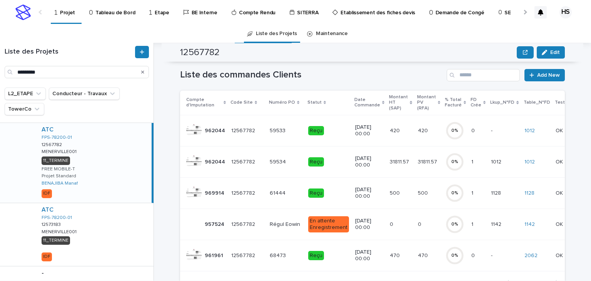
click at [335, 190] on p "Reçu" at bounding box center [328, 193] width 41 height 10
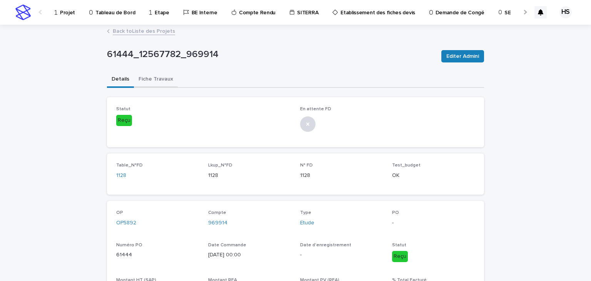
click at [155, 77] on button "Fiche Travaux" at bounding box center [156, 80] width 44 height 16
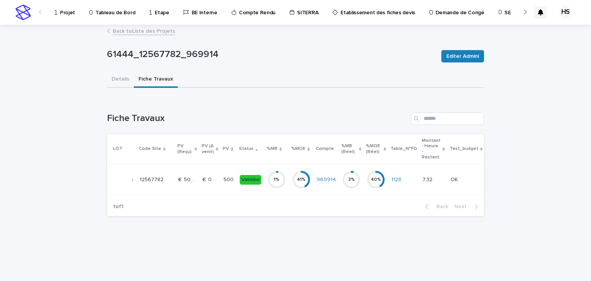
click at [246, 177] on div "Validée" at bounding box center [251, 180] width 22 height 10
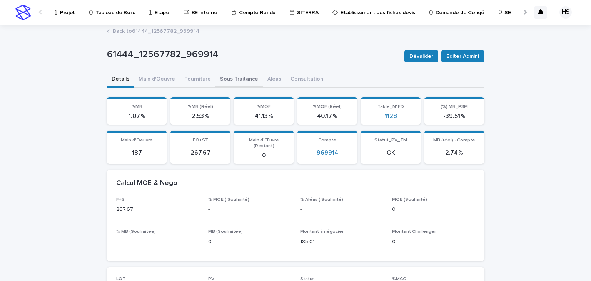
click at [238, 75] on button "Sous Traitance" at bounding box center [239, 80] width 47 height 16
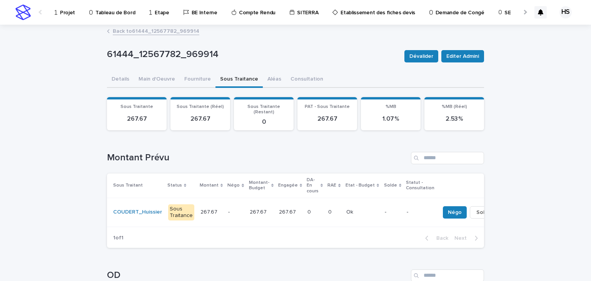
click at [123, 28] on link "Back to 61444_12567782_969914" at bounding box center [156, 30] width 87 height 9
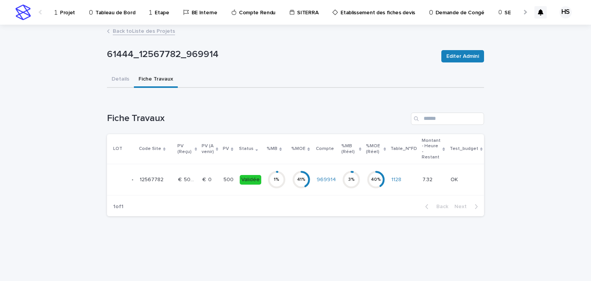
click at [119, 75] on button "Details" at bounding box center [120, 80] width 27 height 16
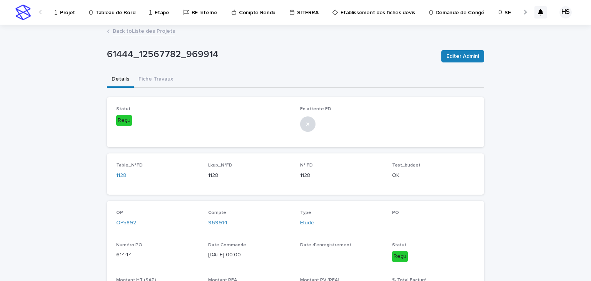
click at [132, 30] on link "Back to Liste des Projets" at bounding box center [144, 30] width 62 height 9
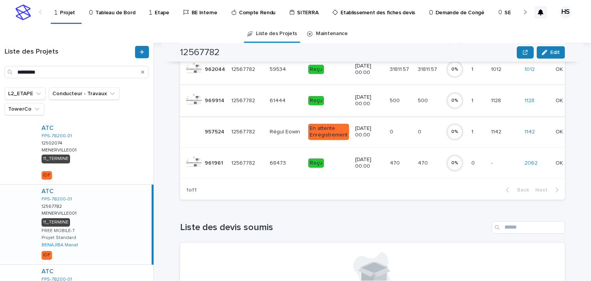
scroll to position [62, 0]
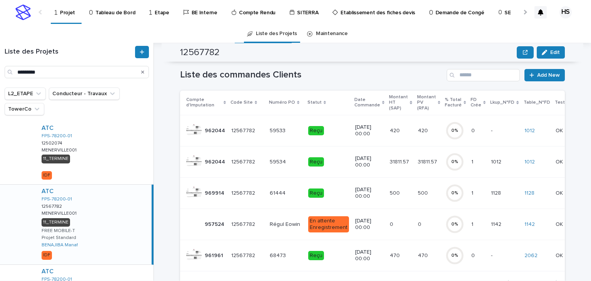
click at [333, 191] on p "Reçu" at bounding box center [328, 193] width 41 height 10
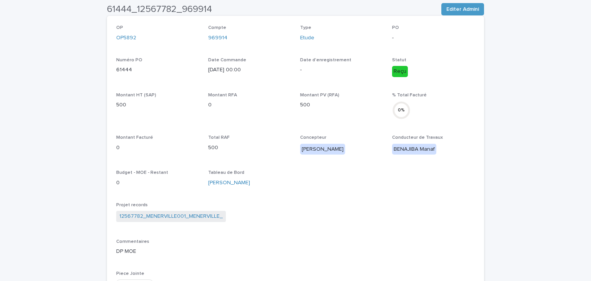
scroll to position [339, 0]
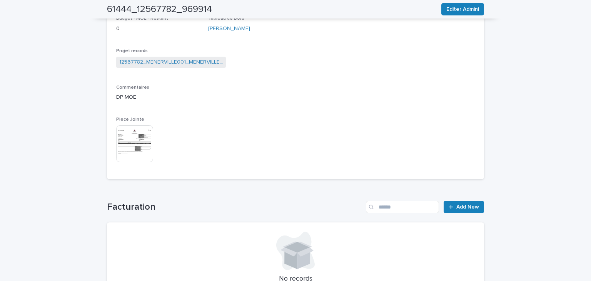
click at [131, 146] on img at bounding box center [134, 143] width 37 height 37
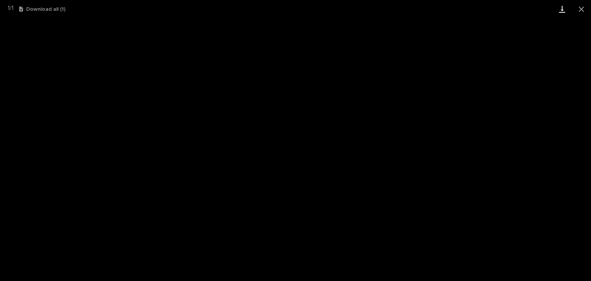
click at [564, 10] on link "Download" at bounding box center [562, 9] width 19 height 18
click at [583, 9] on button "Close gallery" at bounding box center [581, 9] width 19 height 18
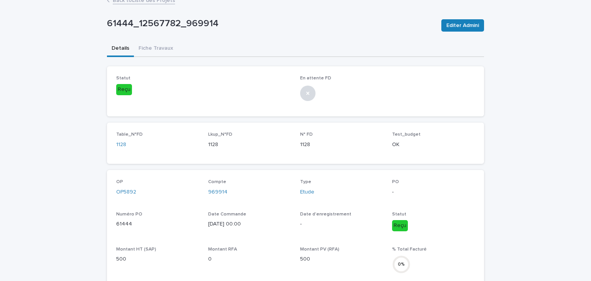
scroll to position [0, 0]
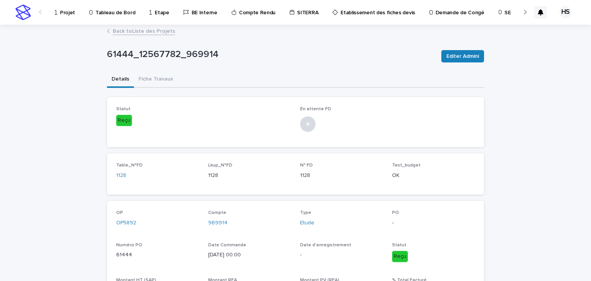
click at [130, 31] on link "Back to Liste des Projets" at bounding box center [144, 30] width 62 height 9
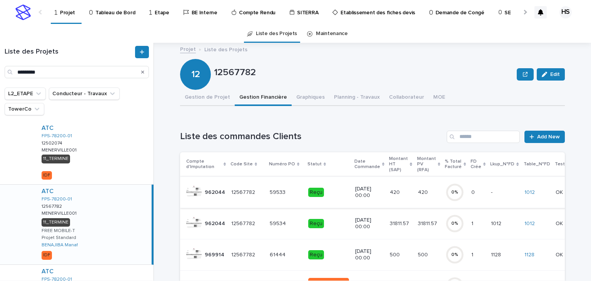
scroll to position [62, 0]
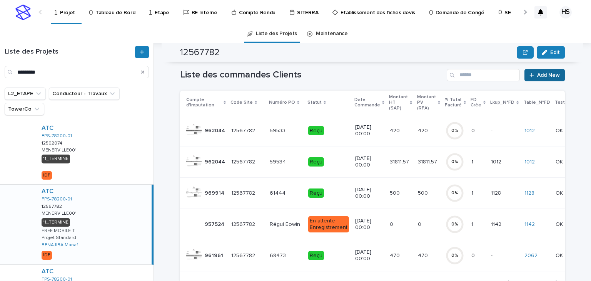
click at [544, 79] on link "Add New" at bounding box center [545, 75] width 40 height 12
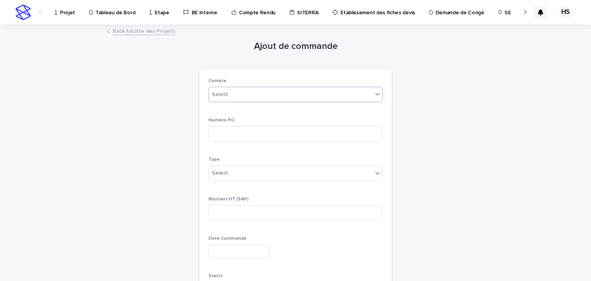
click at [225, 95] on div "Select..." at bounding box center [221, 94] width 19 height 8
type input "******"
click at [234, 93] on div "662044" at bounding box center [291, 94] width 164 height 13
click at [220, 93] on div "Select..." at bounding box center [221, 94] width 19 height 8
type input "*****"
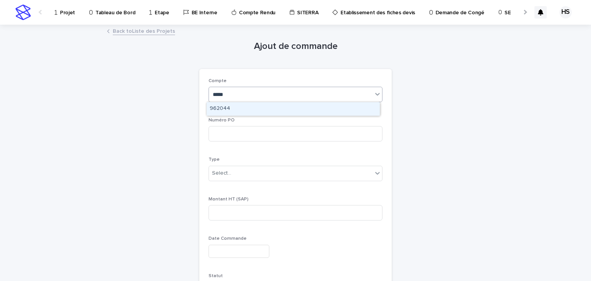
click at [229, 109] on div "962044" at bounding box center [293, 108] width 173 height 13
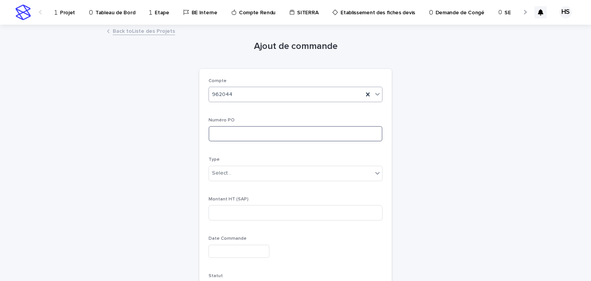
click at [238, 128] on input at bounding box center [296, 133] width 174 height 15
paste input "*****"
type input "*****"
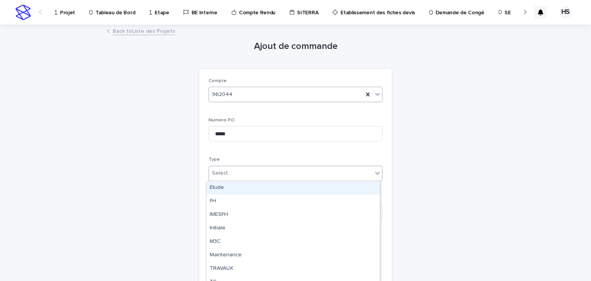
click at [225, 172] on div "Select..." at bounding box center [221, 173] width 19 height 8
click at [224, 186] on div "Etude" at bounding box center [293, 187] width 173 height 13
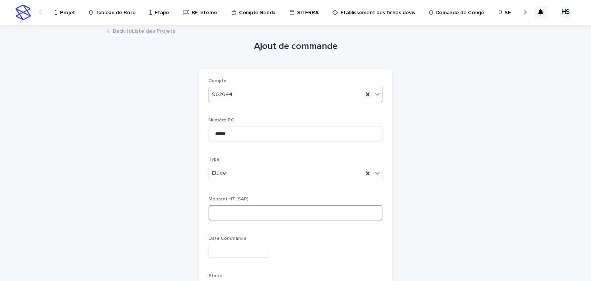
click at [228, 208] on input at bounding box center [296, 212] width 174 height 15
type input "***"
click at [236, 249] on input "text" at bounding box center [239, 250] width 61 height 13
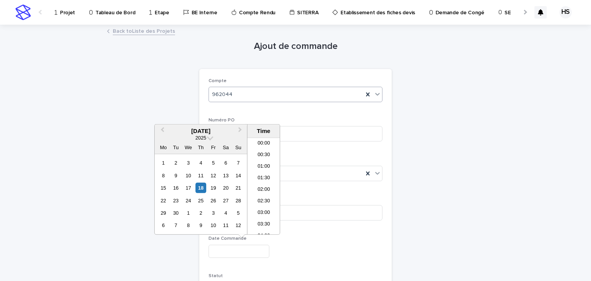
scroll to position [304, 0]
click at [203, 188] on div "18" at bounding box center [201, 187] width 10 height 10
click at [231, 251] on input "**********" at bounding box center [239, 250] width 61 height 13
click at [231, 253] on input "**********" at bounding box center [239, 250] width 61 height 13
click at [263, 185] on li "15:00" at bounding box center [264, 186] width 33 height 12
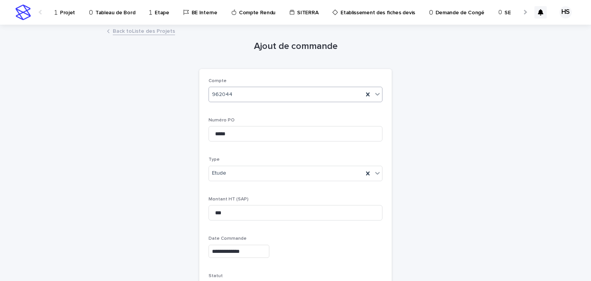
type input "**********"
click at [320, 249] on div "**********" at bounding box center [296, 250] width 174 height 13
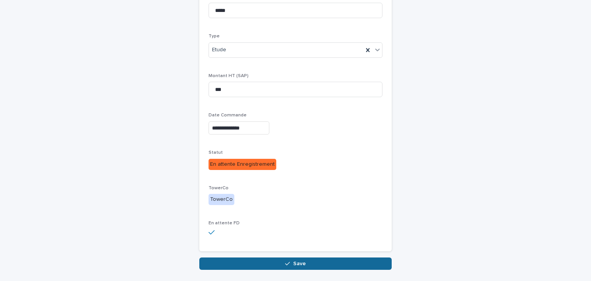
click at [281, 266] on button "Save" at bounding box center [295, 263] width 192 height 12
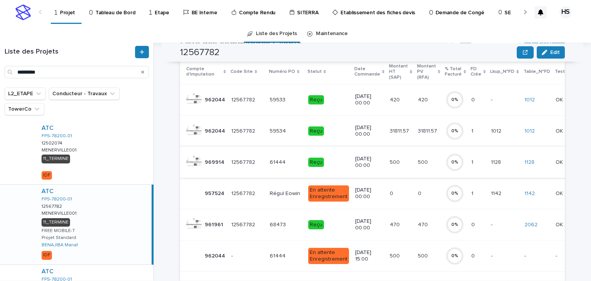
scroll to position [123, 0]
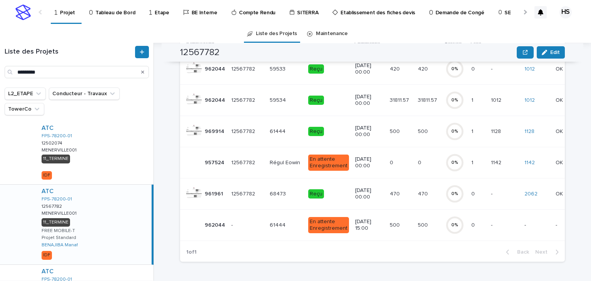
click at [324, 224] on div "En attente Enregistrement" at bounding box center [328, 225] width 41 height 16
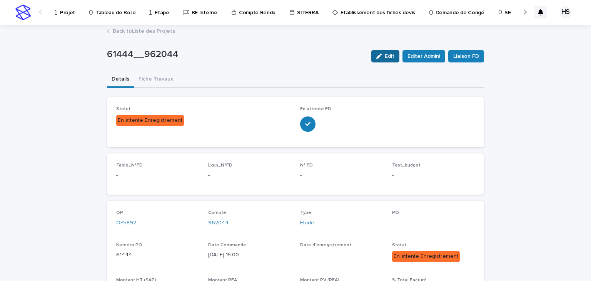
click at [383, 57] on div "button" at bounding box center [381, 56] width 8 height 5
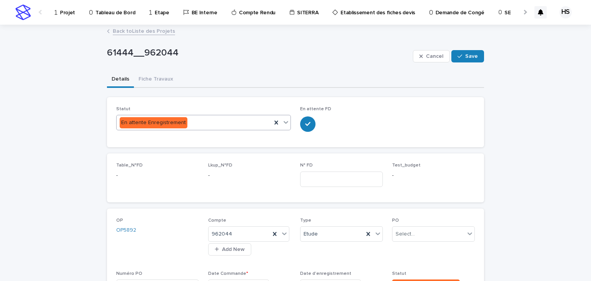
click at [209, 122] on div "En attente Enregistrement" at bounding box center [194, 122] width 155 height 13
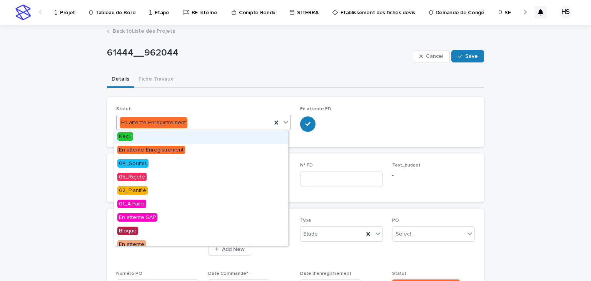
click at [138, 137] on div "Reçu" at bounding box center [201, 136] width 174 height 13
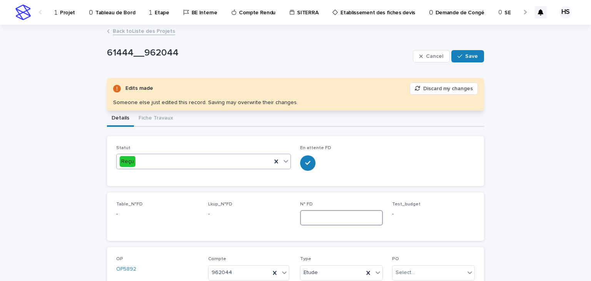
click at [344, 219] on input at bounding box center [341, 217] width 83 height 15
paste input "****"
type input "****"
click at [466, 52] on button "Save" at bounding box center [468, 56] width 33 height 12
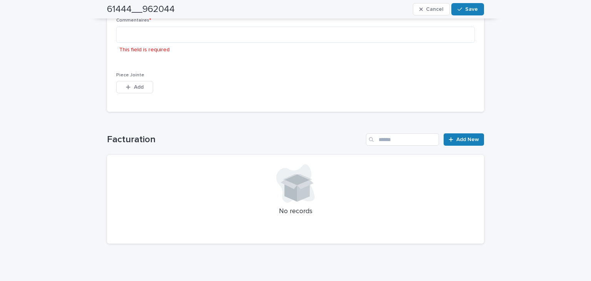
scroll to position [360, 0]
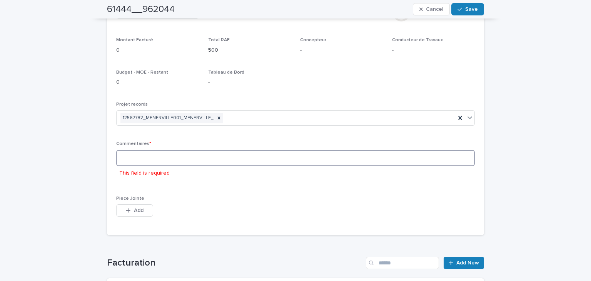
click at [142, 159] on textarea at bounding box center [295, 158] width 359 height 17
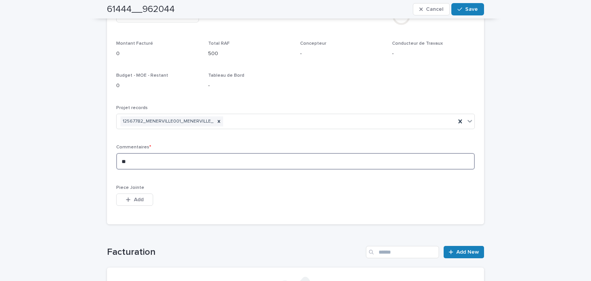
scroll to position [350, 0]
type textarea "**"
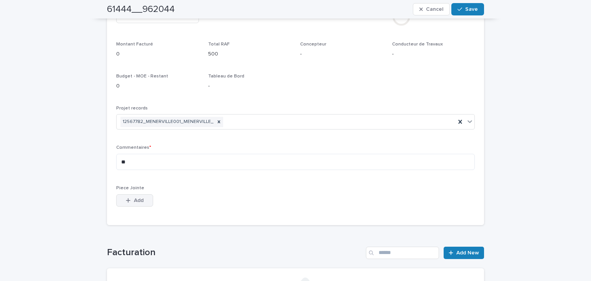
click at [135, 198] on span "Add" at bounding box center [139, 200] width 10 height 5
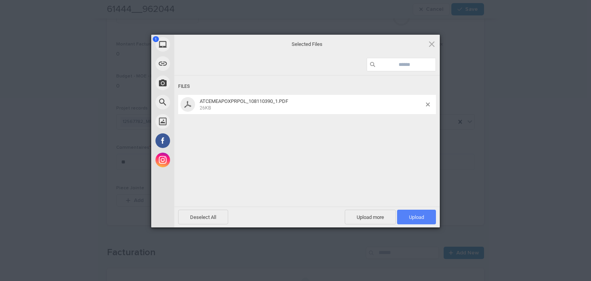
click at [423, 216] on span "Upload 1" at bounding box center [416, 217] width 15 height 6
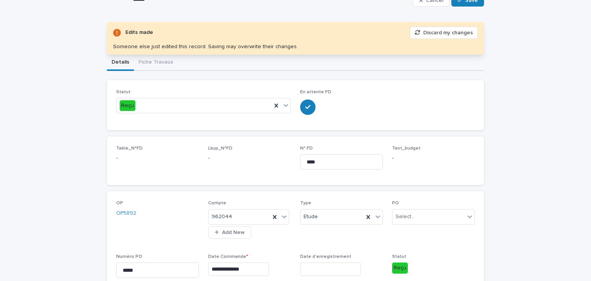
scroll to position [0, 0]
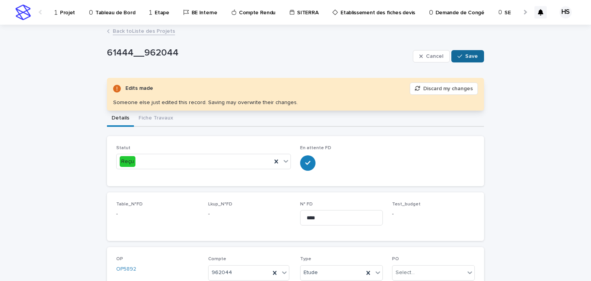
click at [465, 54] on span "Save" at bounding box center [471, 56] width 13 height 5
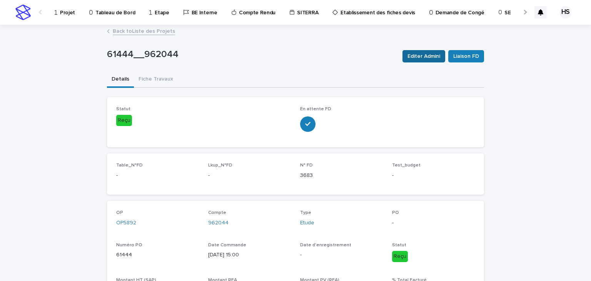
click at [422, 58] on span "Editer Admini" at bounding box center [424, 56] width 33 height 8
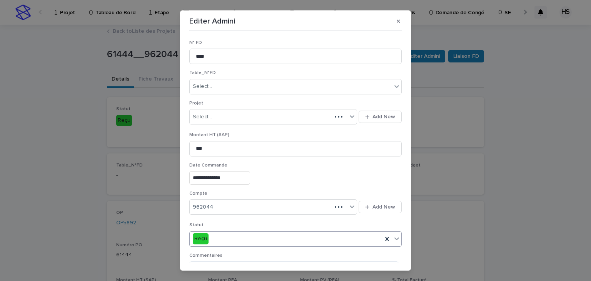
scroll to position [154, 0]
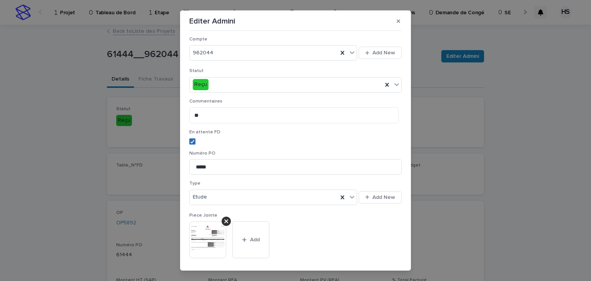
click at [191, 141] on polyline at bounding box center [192, 141] width 3 height 3
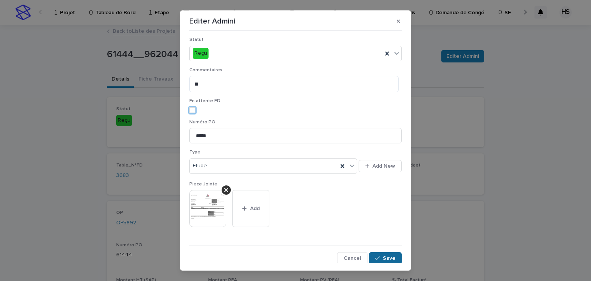
click at [383, 255] on span "Save" at bounding box center [389, 257] width 13 height 5
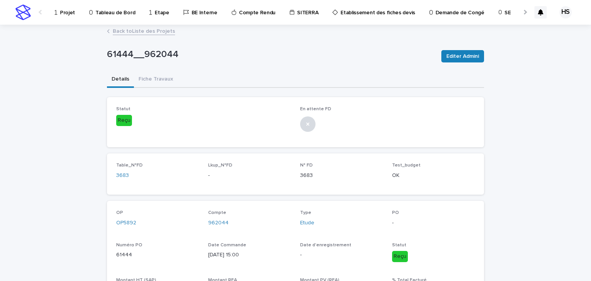
click at [139, 33] on link "Back to Liste des Projets" at bounding box center [144, 30] width 62 height 9
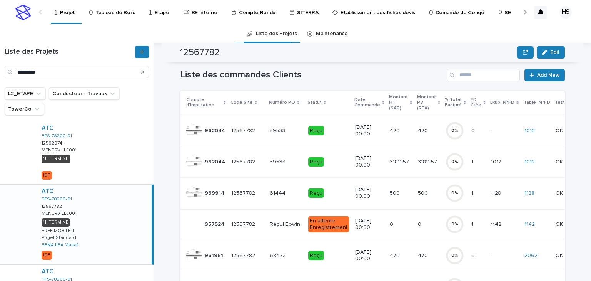
scroll to position [123, 0]
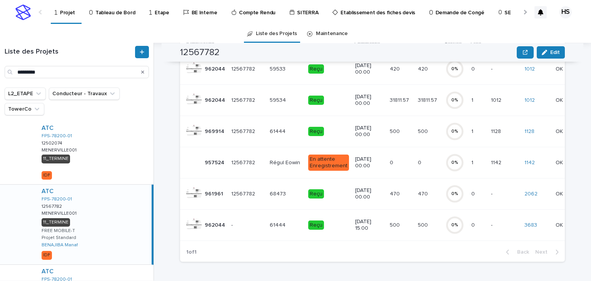
click at [378, 131] on td "[DATE] 00:00" at bounding box center [369, 130] width 35 height 31
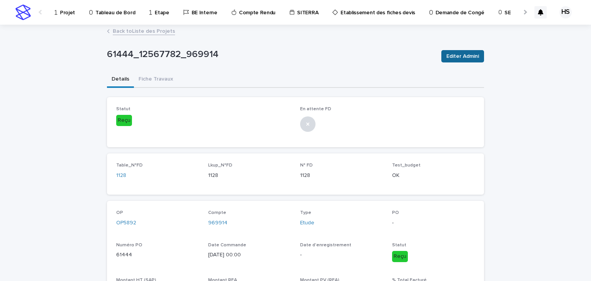
click at [453, 60] on button "Editer Admini" at bounding box center [463, 56] width 43 height 12
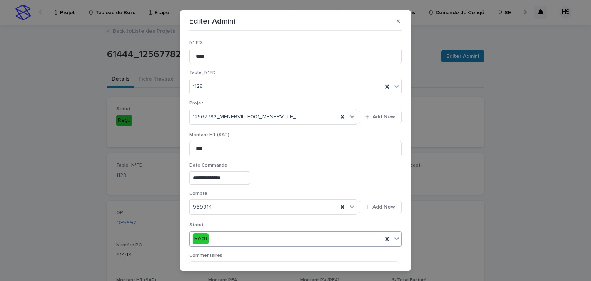
click at [217, 239] on div "Reçu" at bounding box center [286, 238] width 193 height 13
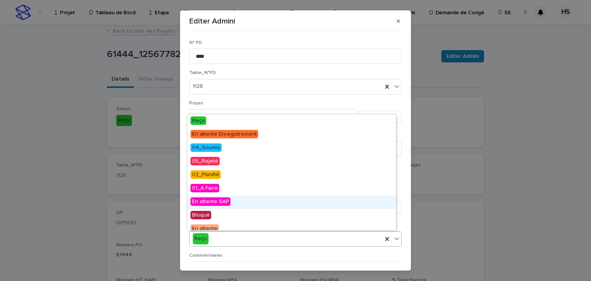
scroll to position [92, 0]
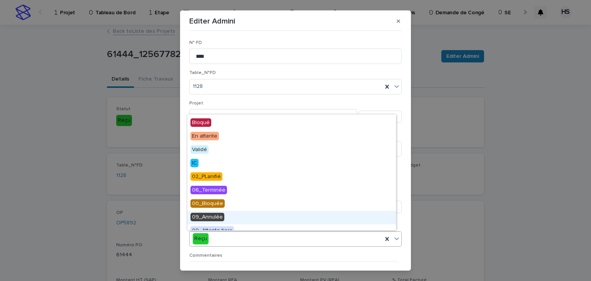
click at [206, 216] on span "09_Annulée" at bounding box center [208, 217] width 34 height 8
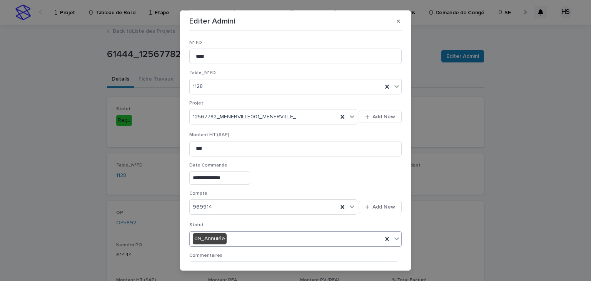
scroll to position [123, 0]
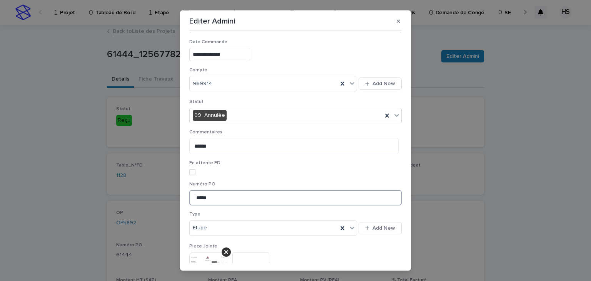
drag, startPoint x: 220, startPoint y: 196, endPoint x: 174, endPoint y: 193, distance: 45.9
click at [174, 193] on div "**********" at bounding box center [295, 140] width 591 height 281
click at [227, 200] on input "*****" at bounding box center [295, 197] width 213 height 15
drag, startPoint x: 218, startPoint y: 196, endPoint x: 212, endPoint y: 196, distance: 5.4
click at [212, 196] on input "*****" at bounding box center [295, 197] width 213 height 15
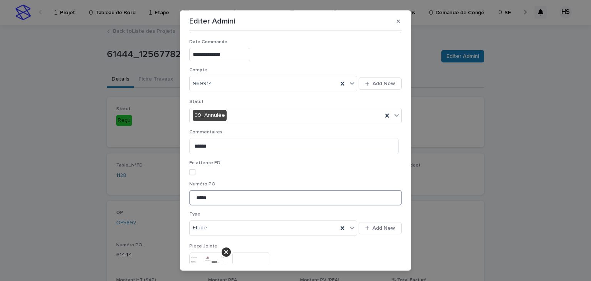
drag, startPoint x: 220, startPoint y: 196, endPoint x: 171, endPoint y: 198, distance: 49.3
click at [171, 198] on div "**********" at bounding box center [295, 140] width 591 height 281
click at [253, 192] on input "*****" at bounding box center [295, 197] width 213 height 15
click at [191, 197] on input "*****" at bounding box center [295, 197] width 213 height 15
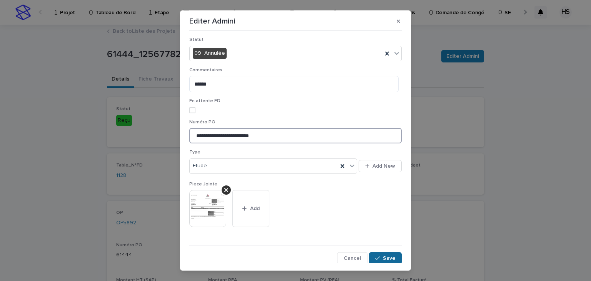
type input "**********"
click at [375, 256] on icon "button" at bounding box center [377, 257] width 5 height 5
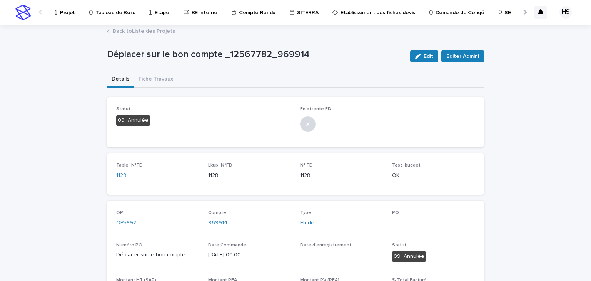
click at [68, 16] on p "Projet" at bounding box center [67, 8] width 15 height 16
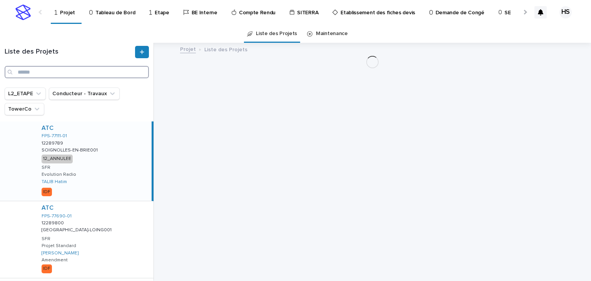
click at [48, 77] on input "Search" at bounding box center [77, 72] width 144 height 12
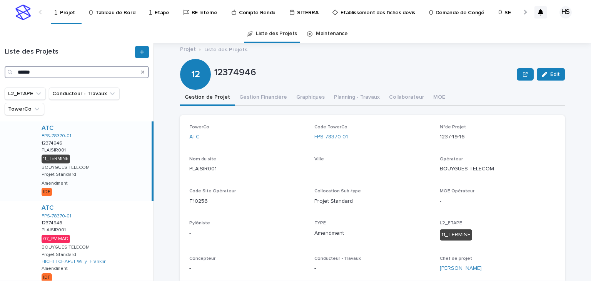
scroll to position [31, 0]
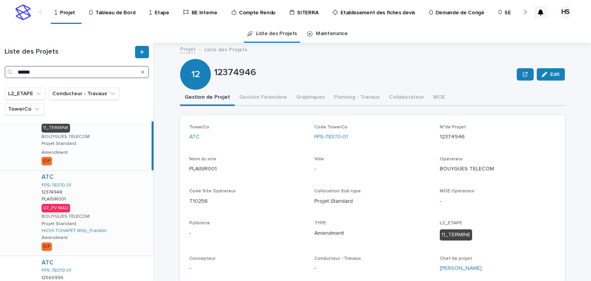
type input "******"
click at [105, 201] on div "ATC FPS-78370-01 12374948 12374948 PLAISIR001 PLAISIR001 07_PV MAD BOUYGUES TEL…" at bounding box center [94, 212] width 118 height 85
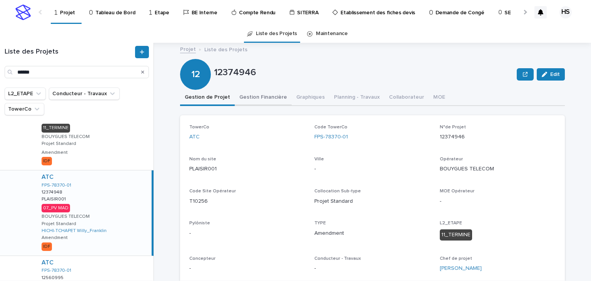
click at [260, 97] on button "Gestion Financière" at bounding box center [263, 98] width 57 height 16
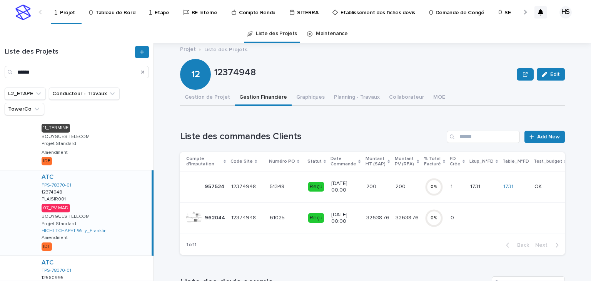
click at [393, 222] on td "32638.76 32638.76" at bounding box center [407, 217] width 29 height 31
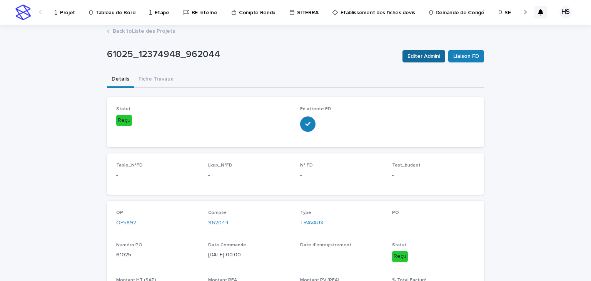
click at [423, 58] on span "Editer Admini" at bounding box center [424, 56] width 33 height 8
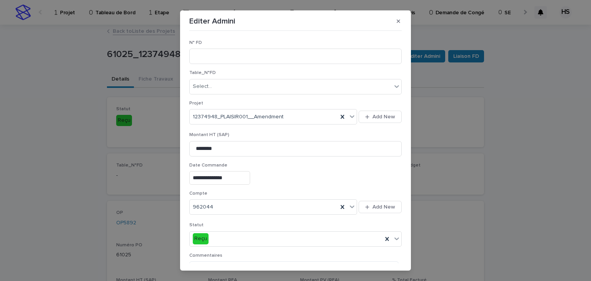
scroll to position [31, 0]
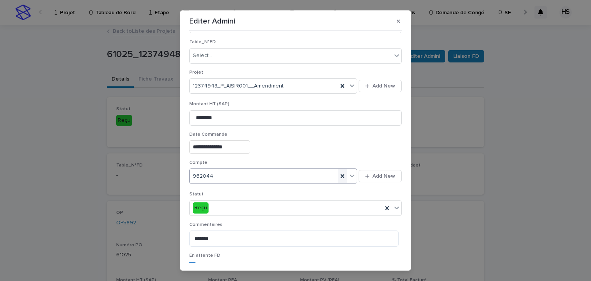
click at [341, 176] on icon at bounding box center [342, 176] width 3 height 4
type input "***"
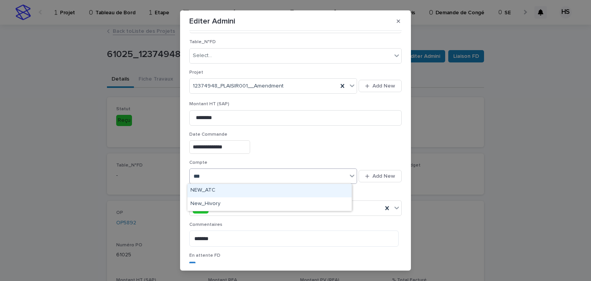
click at [208, 191] on div "NEW_ATC" at bounding box center [269, 190] width 164 height 13
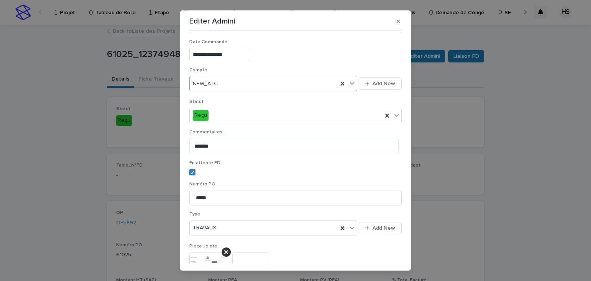
scroll to position [185, 0]
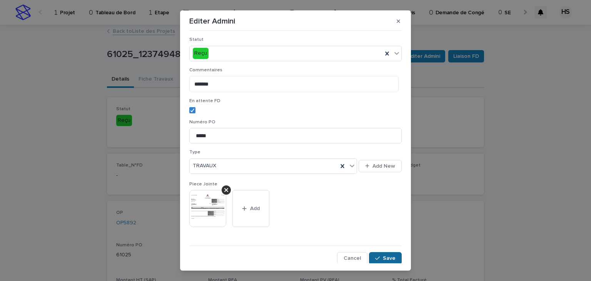
click at [377, 257] on div "button" at bounding box center [379, 257] width 8 height 5
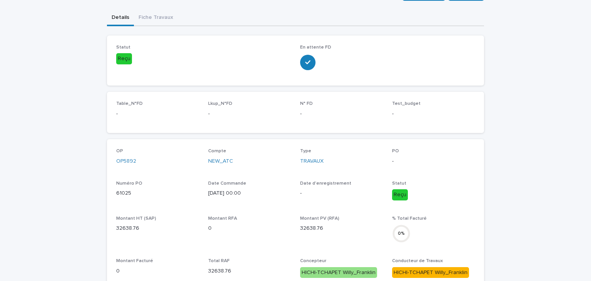
scroll to position [0, 0]
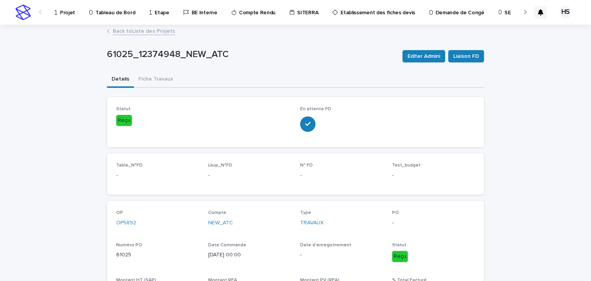
click at [59, 17] on link "Projet" at bounding box center [66, 12] width 25 height 24
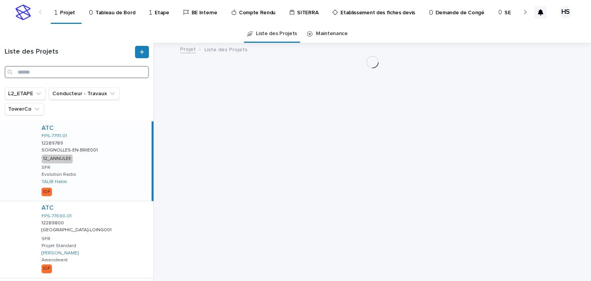
click at [44, 75] on input "Search" at bounding box center [77, 72] width 144 height 12
paste input "********"
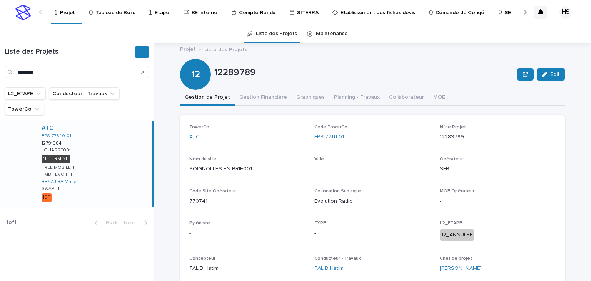
click at [100, 162] on div "ATC FPS-77640-01 12791984 12791984 JOUARRE001 JOUARRE001 11_TERMINE FREE MOBILE…" at bounding box center [93, 163] width 116 height 85
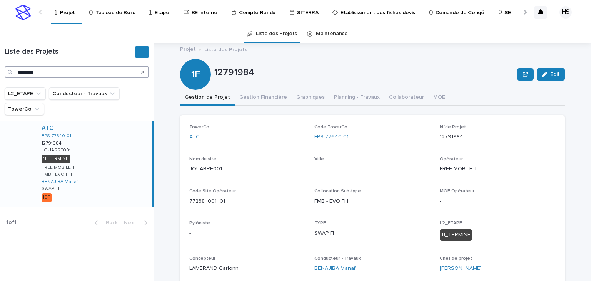
drag, startPoint x: 51, startPoint y: 74, endPoint x: -59, endPoint y: 68, distance: 110.3
click at [0, 68] on html "Projet Tableau de Bord Etape BE Interne Compte Rendu SITERRA Etablissement des …" at bounding box center [295, 140] width 591 height 281
paste input "Search"
type input "********"
click at [91, 161] on div "ATC FPS-77820-03 12807797 12807797 CHATILLON-LA-BORDE002 CHATILLON-LA-BORDE002 …" at bounding box center [93, 163] width 116 height 85
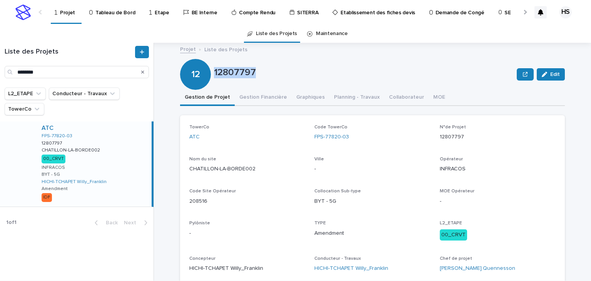
drag, startPoint x: 253, startPoint y: 70, endPoint x: 212, endPoint y: 75, distance: 41.1
click at [214, 75] on p "12807797" at bounding box center [364, 72] width 300 height 11
copy p "12807797"
click at [387, 175] on div "Ville -" at bounding box center [373, 167] width 116 height 23
drag, startPoint x: 215, startPoint y: 170, endPoint x: 187, endPoint y: 174, distance: 28.7
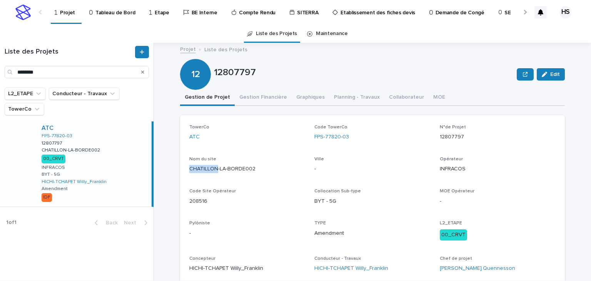
click at [186, 172] on div "TowerCo ATC Code TowerCo FPS-77820-03 N°de Projet 12807797 Nom du site CHATILLO…" at bounding box center [372, 201] width 385 height 172
copy p "CHATILLON"
click at [252, 94] on button "Gestion Financière" at bounding box center [263, 98] width 57 height 16
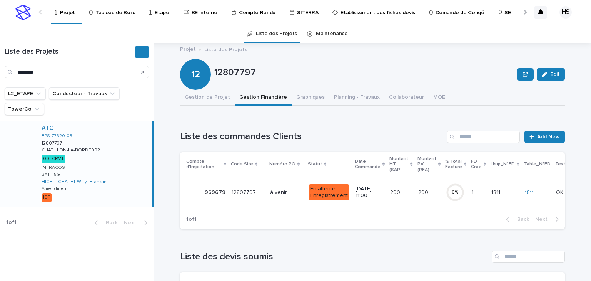
click at [402, 193] on p at bounding box center [401, 192] width 22 height 7
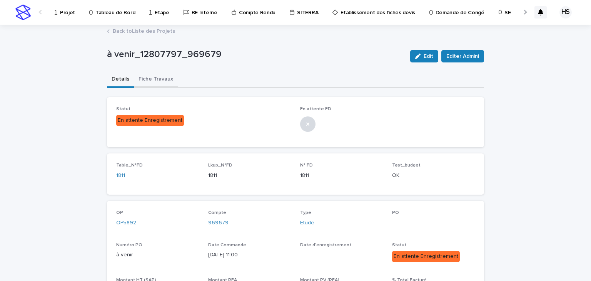
click at [162, 80] on button "Fiche Travaux" at bounding box center [156, 80] width 44 height 16
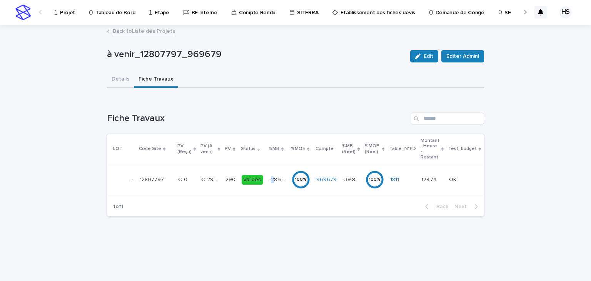
click at [269, 181] on p "-28.69 %" at bounding box center [278, 179] width 18 height 8
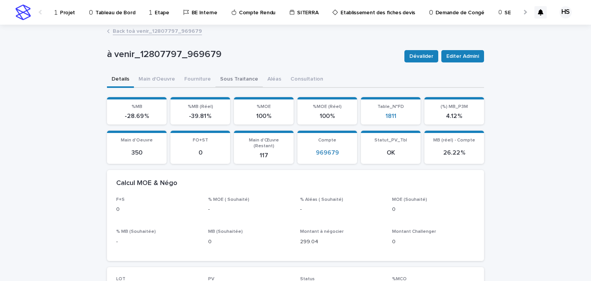
click at [236, 79] on button "Sous Traitance" at bounding box center [239, 80] width 47 height 16
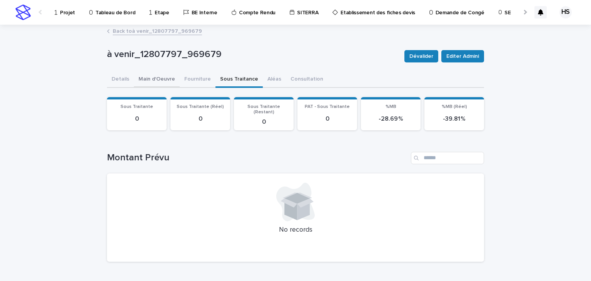
click at [171, 82] on button "Main d'Oeuvre" at bounding box center [157, 80] width 46 height 16
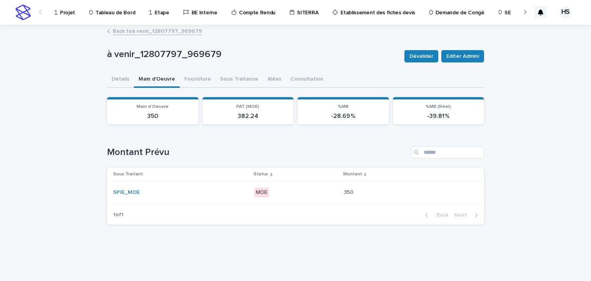
click at [311, 196] on div "MOE" at bounding box center [295, 192] width 83 height 16
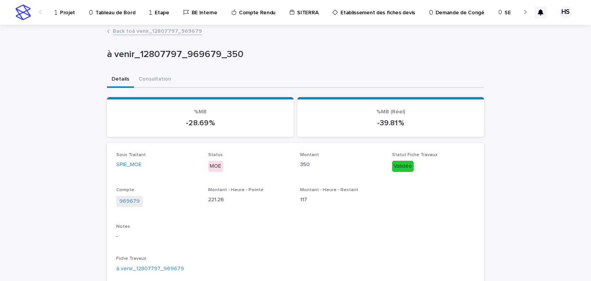
click at [139, 34] on link "Back to à venir_12807797_969679" at bounding box center [157, 30] width 89 height 9
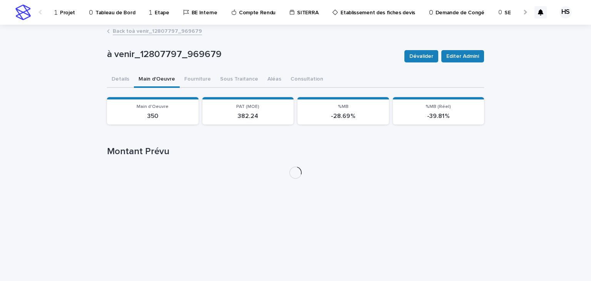
click at [127, 79] on button "Details" at bounding box center [120, 80] width 27 height 16
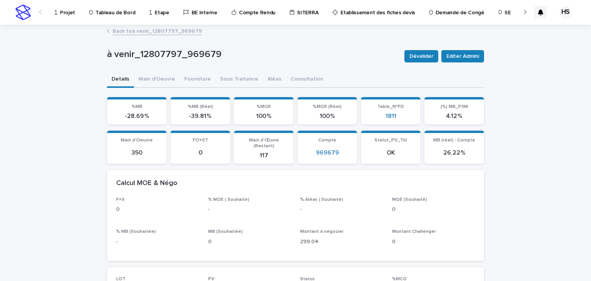
click at [122, 35] on link "Back to à venir_12807797_969679" at bounding box center [157, 30] width 89 height 9
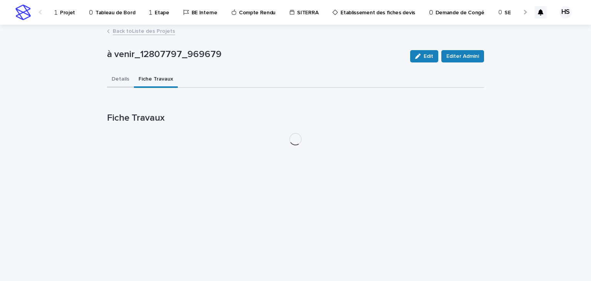
click at [124, 72] on button "Details" at bounding box center [120, 80] width 27 height 16
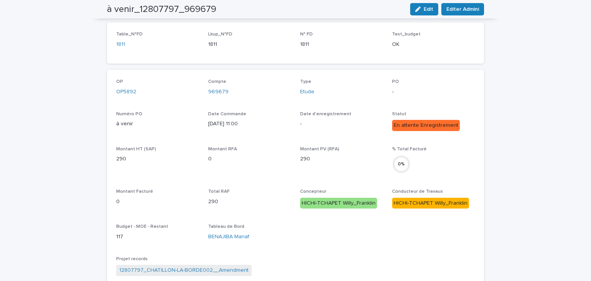
scroll to position [285, 0]
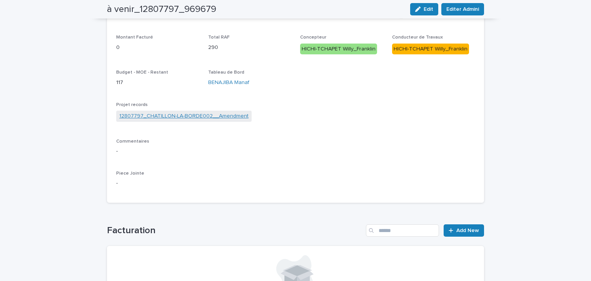
click at [170, 117] on link "12807797_CHATILLON-LA-BORDE002__Amendment" at bounding box center [183, 116] width 129 height 8
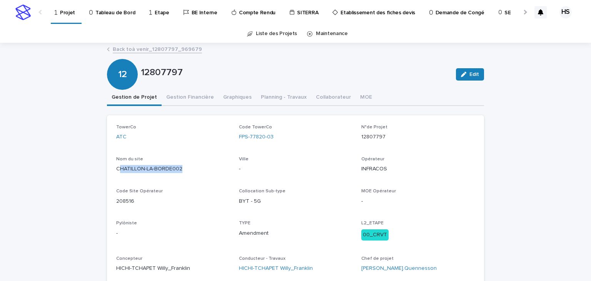
drag, startPoint x: 181, startPoint y: 171, endPoint x: 115, endPoint y: 174, distance: 65.5
click at [116, 174] on div "Nom du site CHATILLON-LA-BORDE002" at bounding box center [173, 167] width 114 height 23
drag, startPoint x: 114, startPoint y: 169, endPoint x: 181, endPoint y: 169, distance: 66.6
click at [181, 169] on p "CHATILLON-LA-BORDE002" at bounding box center [173, 169] width 114 height 8
copy p "CHATILLON-LA-BORDE002"
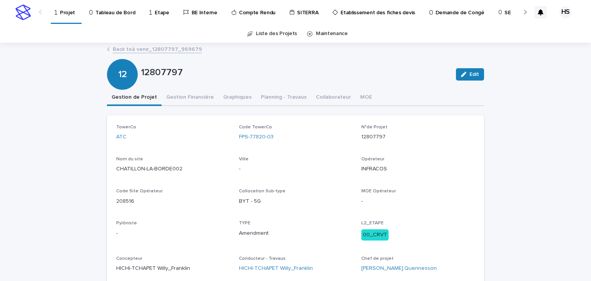
click at [181, 77] on p "12807797" at bounding box center [295, 72] width 309 height 11
drag, startPoint x: 183, startPoint y: 75, endPoint x: 140, endPoint y: 76, distance: 43.1
click at [141, 76] on p "12807797" at bounding box center [295, 72] width 309 height 11
copy p "12807797"
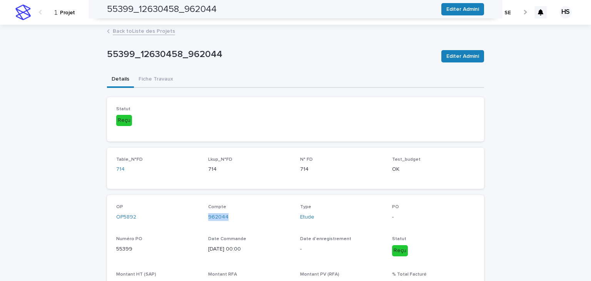
scroll to position [123, 0]
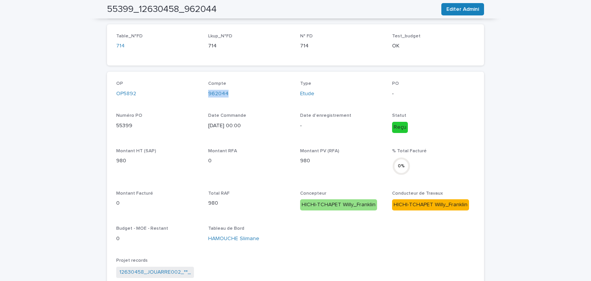
click at [250, 107] on div "OP OP5892 Compte 962044 Type Etude PO - Numéro PO 55399 Date Commande [DATE] 00…" at bounding box center [295, 230] width 359 height 299
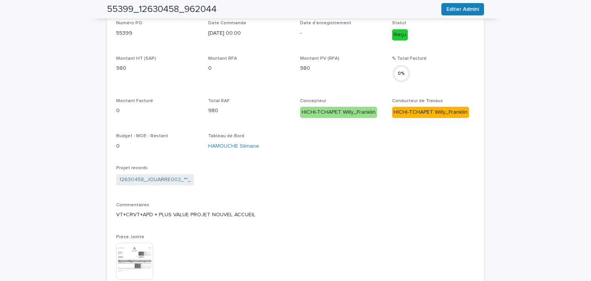
scroll to position [62, 0]
